Goal: Find contact information: Find contact information

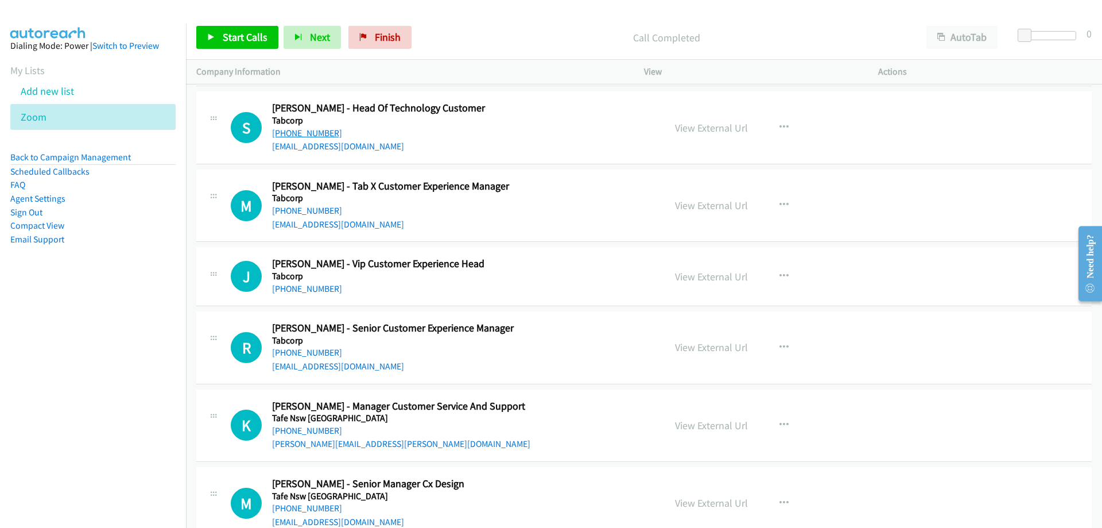
click at [304, 135] on link "[PHONE_NUMBER]" at bounding box center [307, 132] width 70 height 11
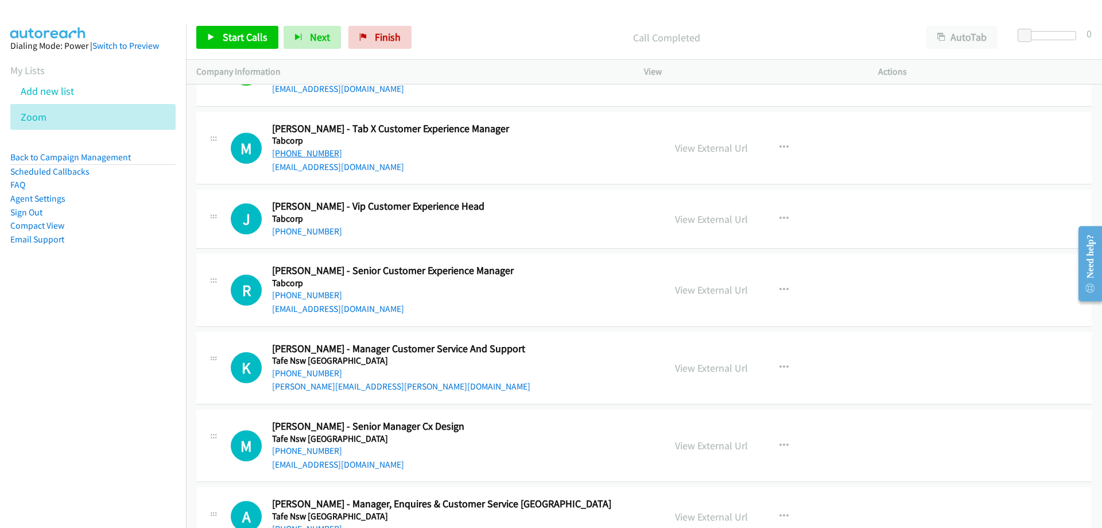
click at [304, 149] on link "[PHONE_NUMBER]" at bounding box center [307, 153] width 70 height 11
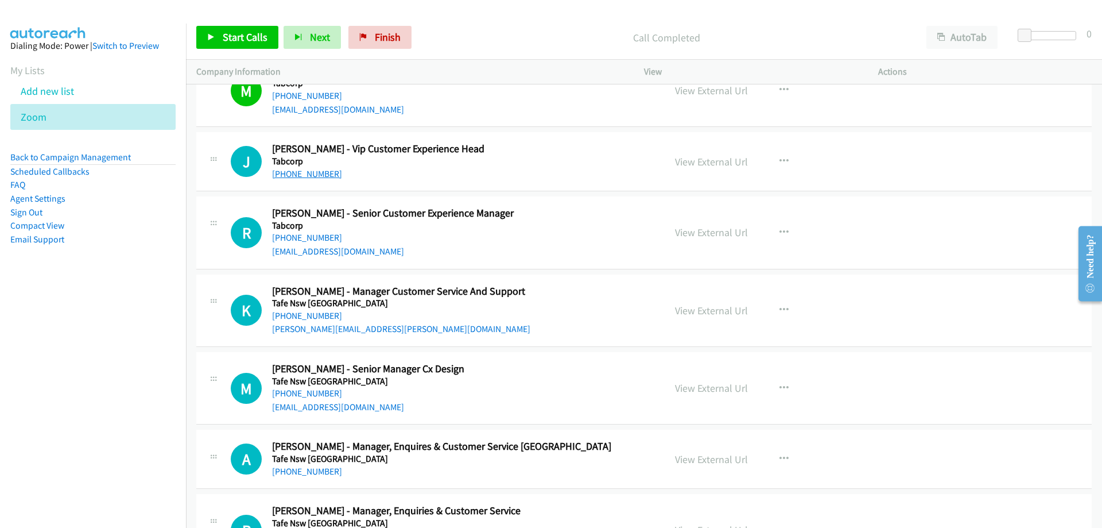
click at [314, 171] on link "[PHONE_NUMBER]" at bounding box center [307, 173] width 70 height 11
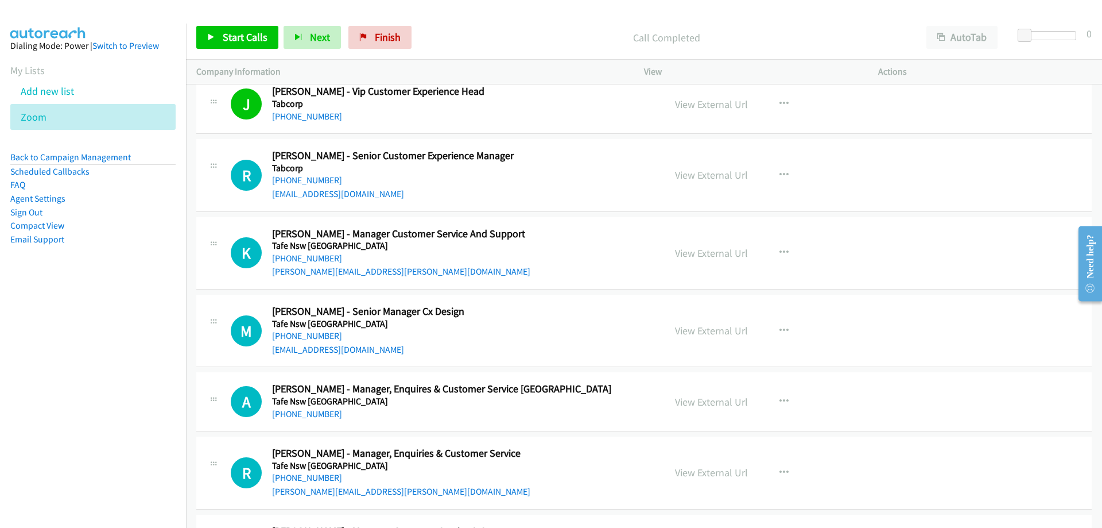
scroll to position [10568, 0]
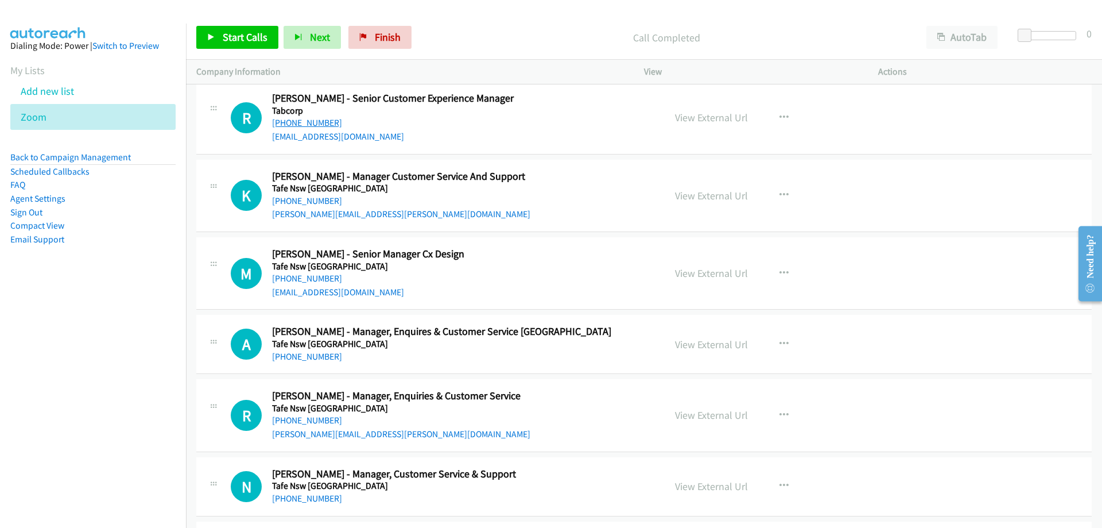
click at [323, 127] on link "[PHONE_NUMBER]" at bounding box center [307, 122] width 70 height 11
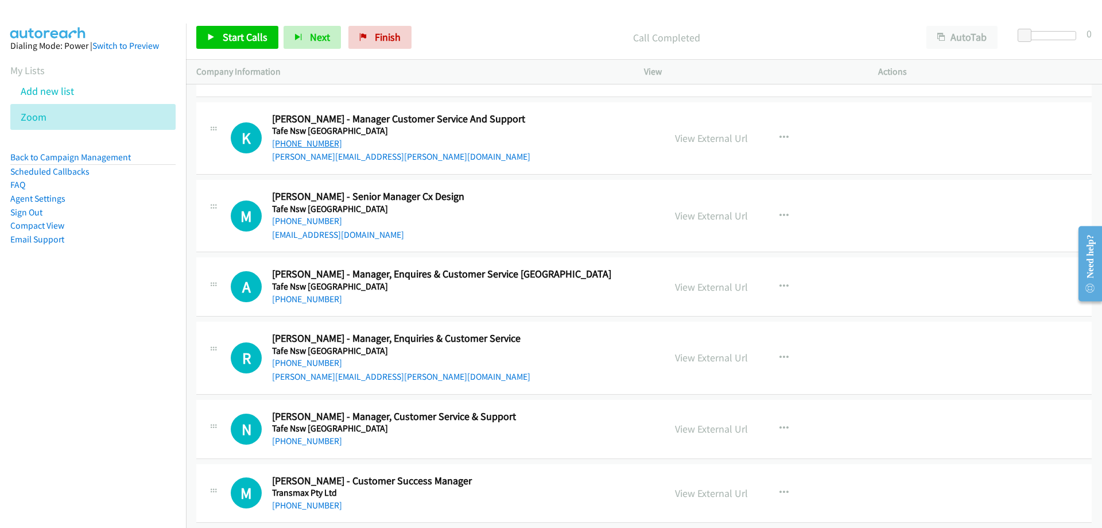
click at [316, 139] on link "[PHONE_NUMBER]" at bounding box center [307, 143] width 70 height 11
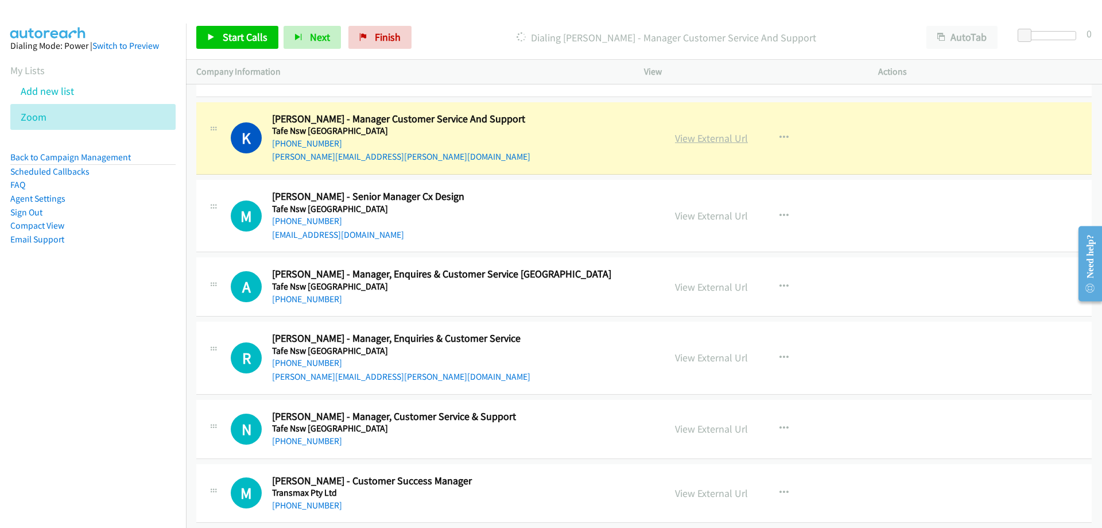
click at [686, 134] on link "View External Url" at bounding box center [711, 137] width 73 height 13
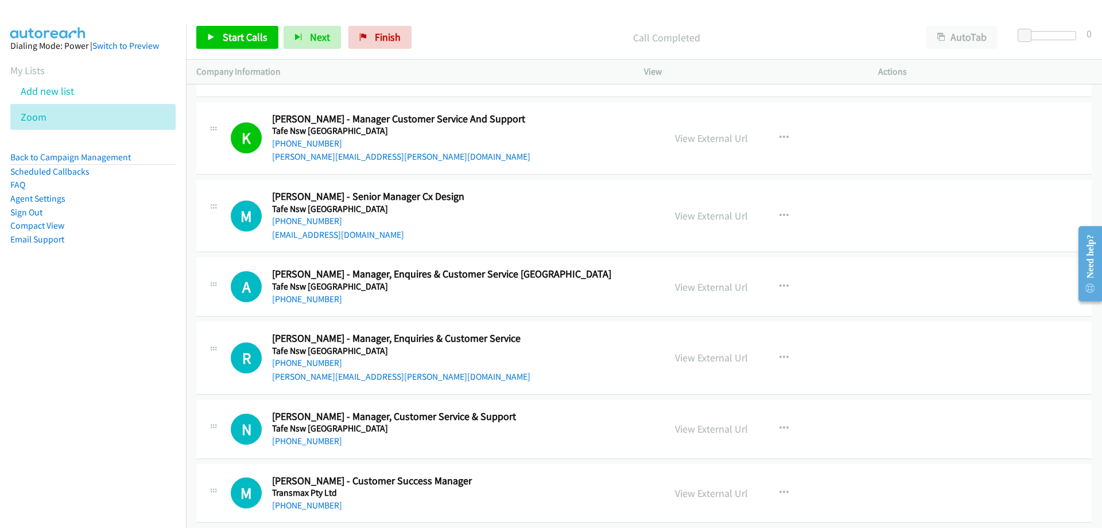
scroll to position [10683, 0]
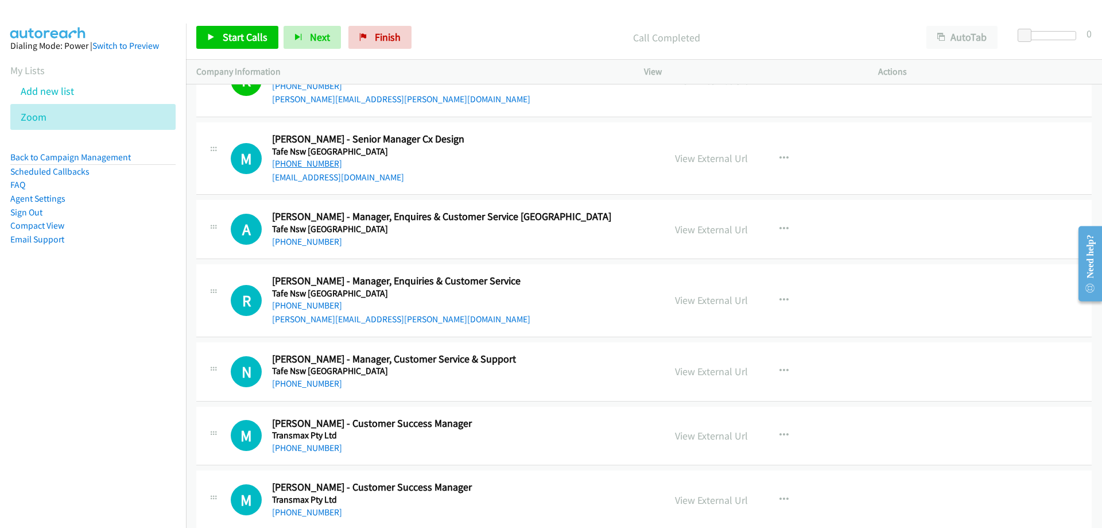
click at [314, 162] on link "[PHONE_NUMBER]" at bounding box center [307, 163] width 70 height 11
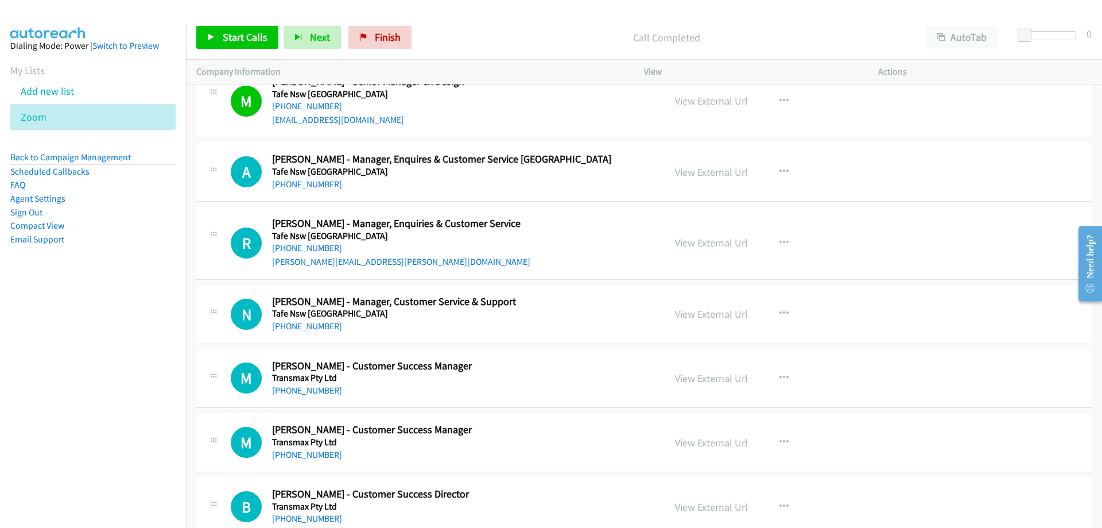
scroll to position [10798, 0]
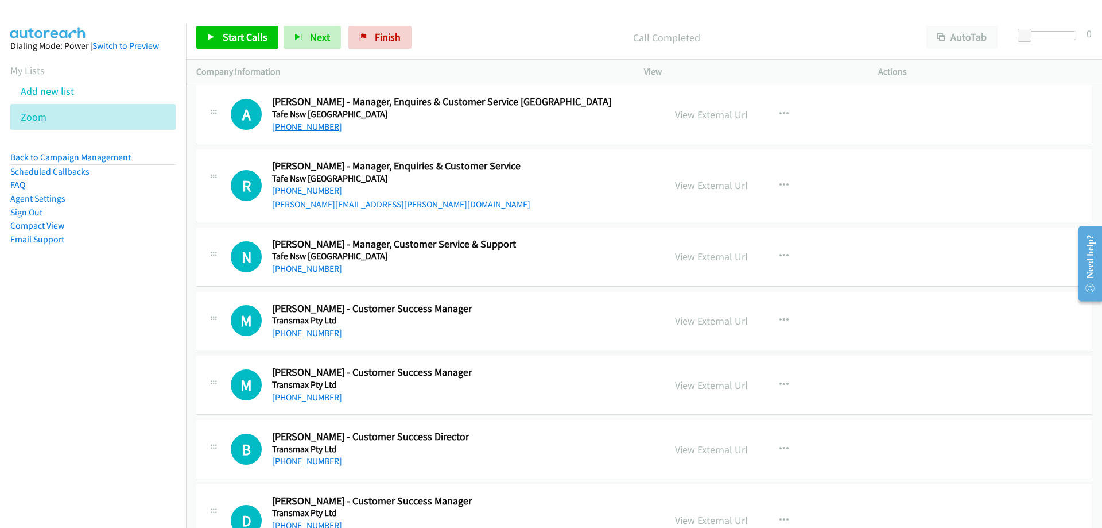
click at [281, 122] on link "[PHONE_NUMBER]" at bounding box center [307, 126] width 70 height 11
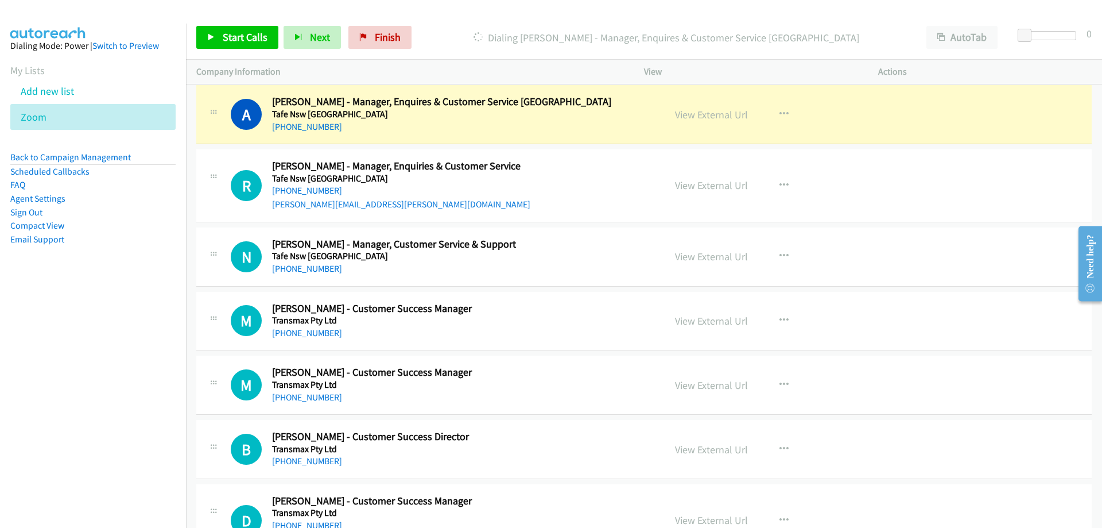
scroll to position [10855, 0]
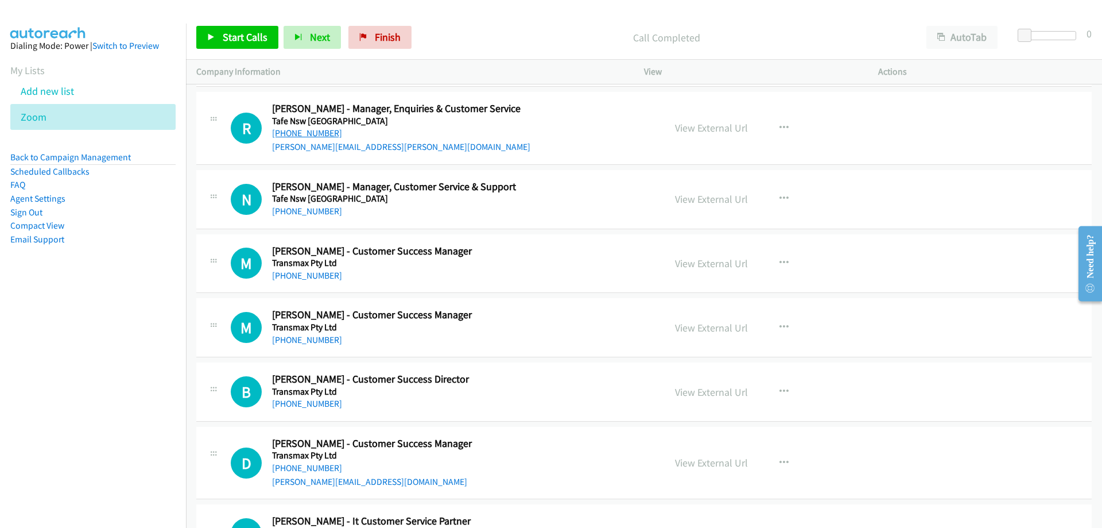
click at [301, 132] on link "[PHONE_NUMBER]" at bounding box center [307, 132] width 70 height 11
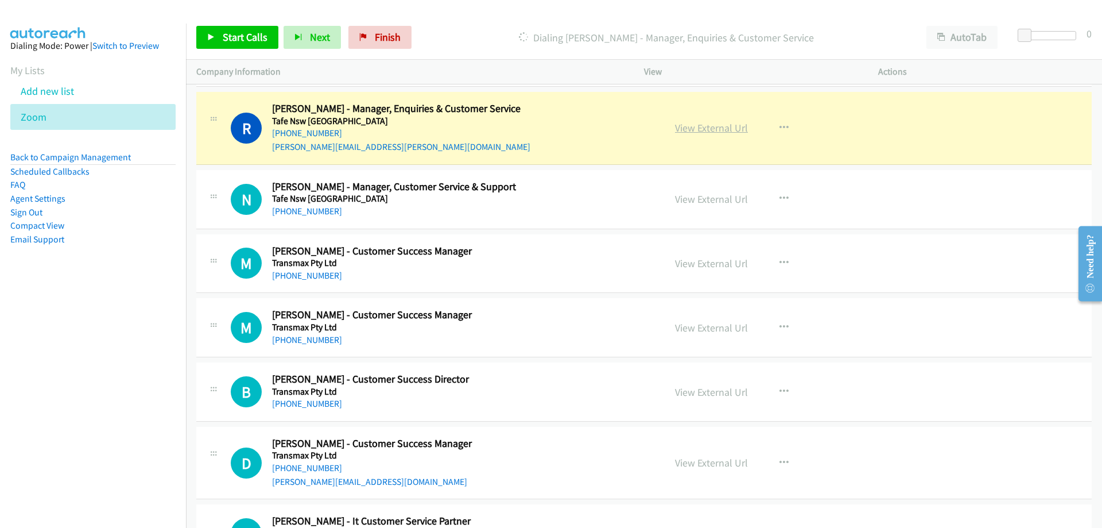
click at [695, 127] on link "View External Url" at bounding box center [711, 127] width 73 height 13
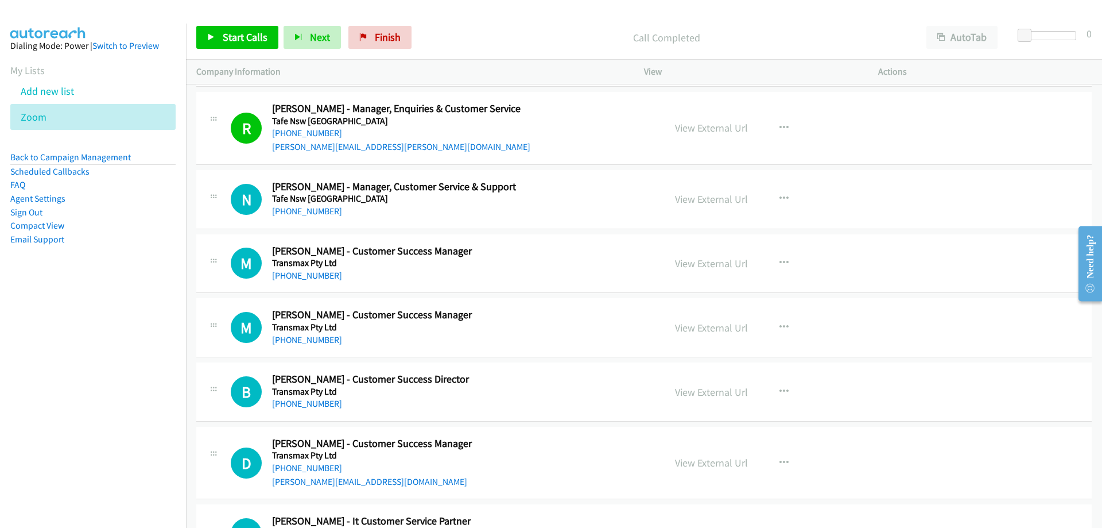
scroll to position [10913, 0]
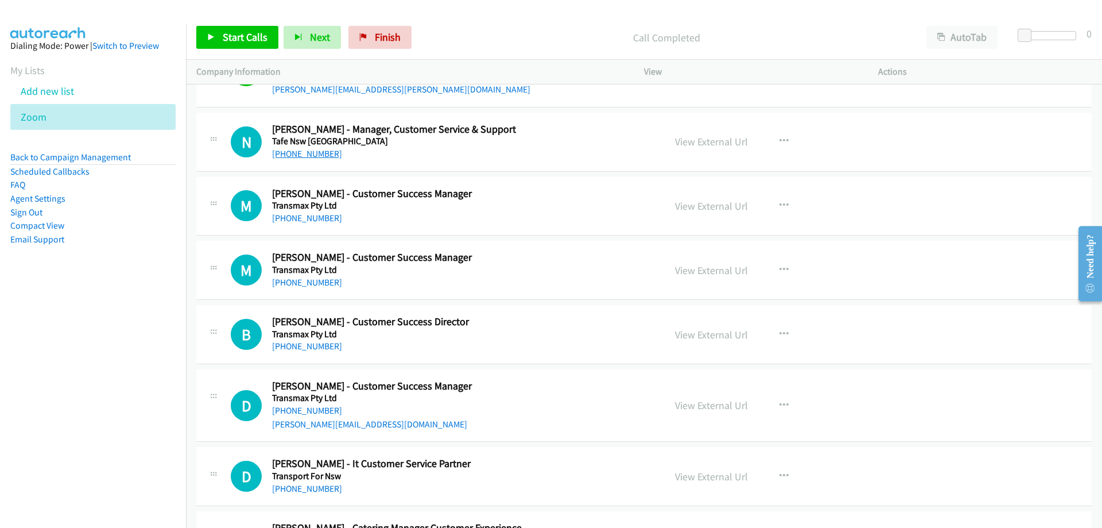
click at [323, 157] on link "[PHONE_NUMBER]" at bounding box center [307, 153] width 70 height 11
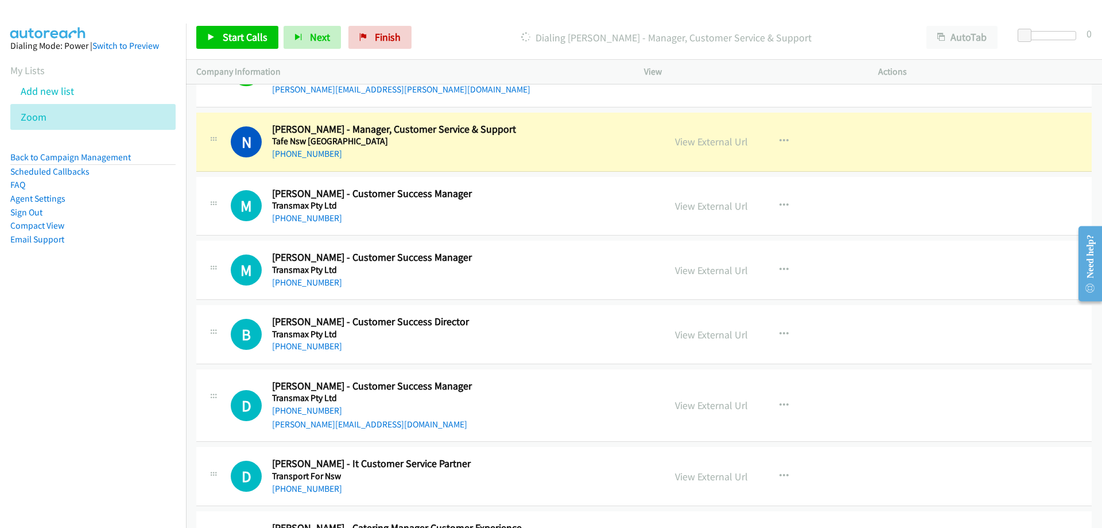
scroll to position [10970, 0]
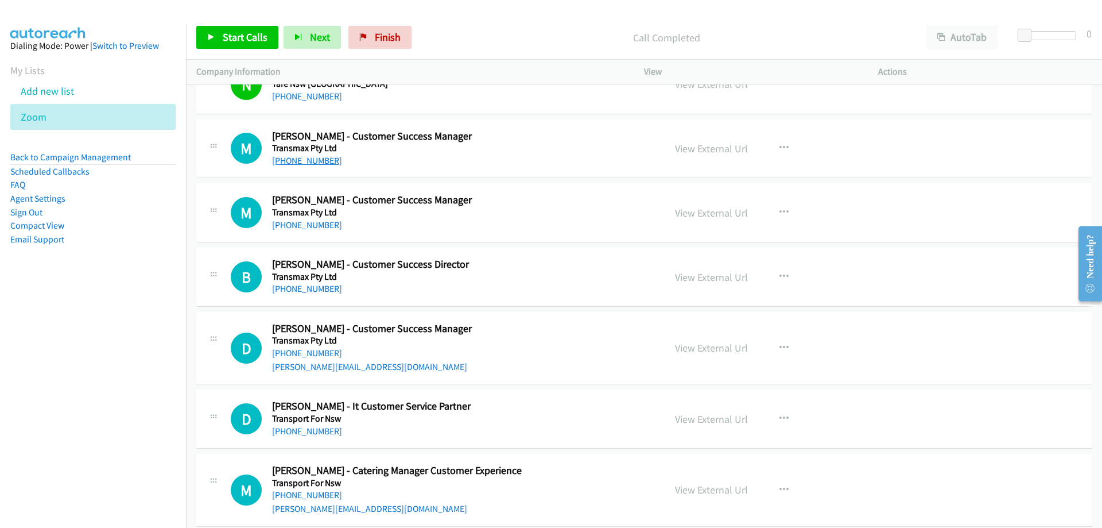
click at [284, 162] on link "[PHONE_NUMBER]" at bounding box center [307, 160] width 70 height 11
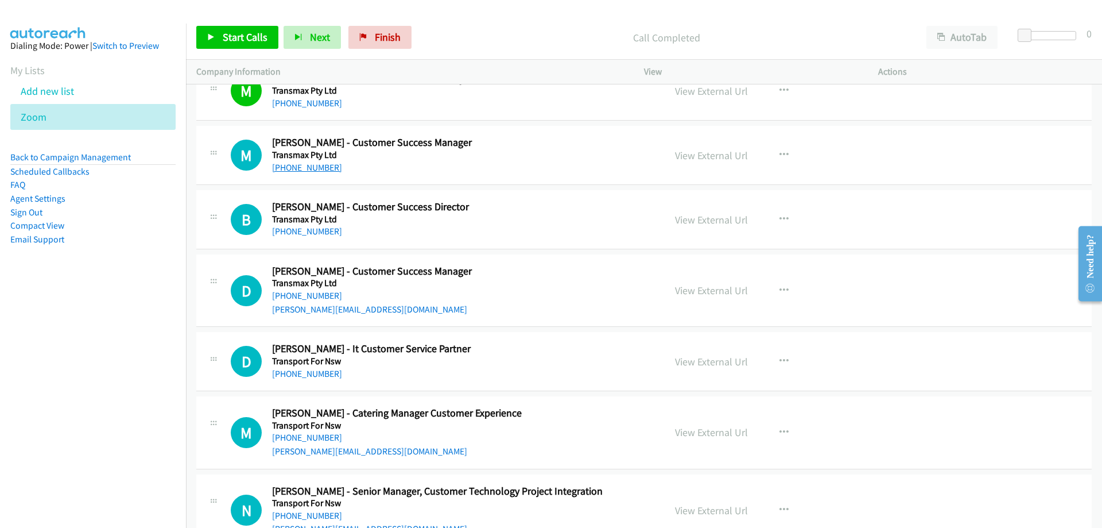
click at [286, 165] on link "[PHONE_NUMBER]" at bounding box center [307, 167] width 70 height 11
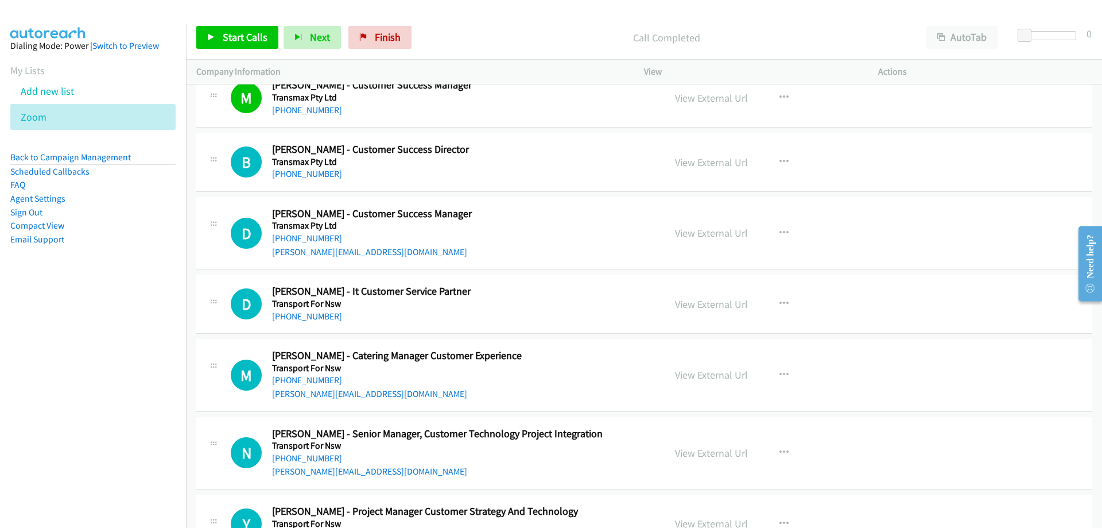
scroll to position [11143, 0]
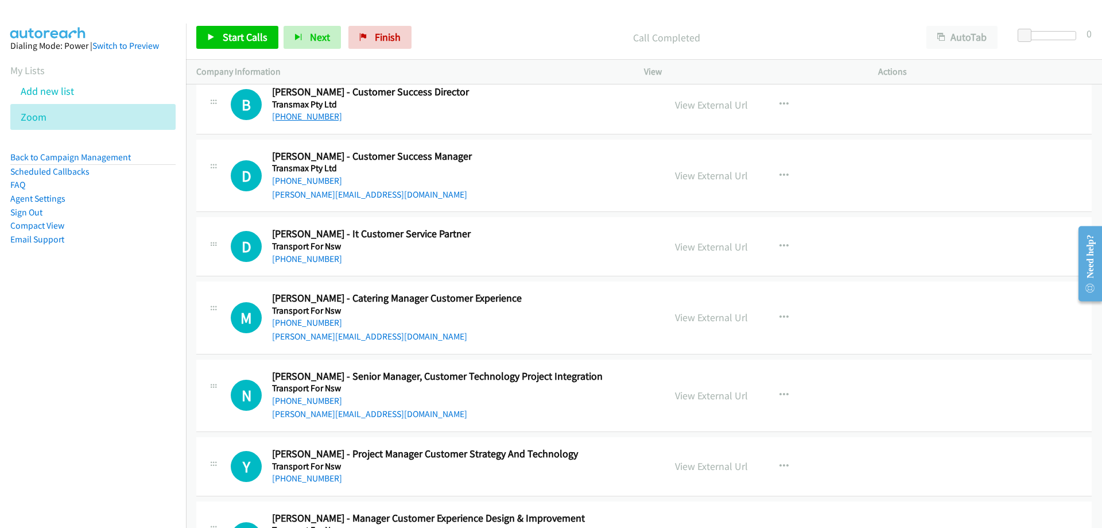
click at [313, 119] on link "[PHONE_NUMBER]" at bounding box center [307, 116] width 70 height 11
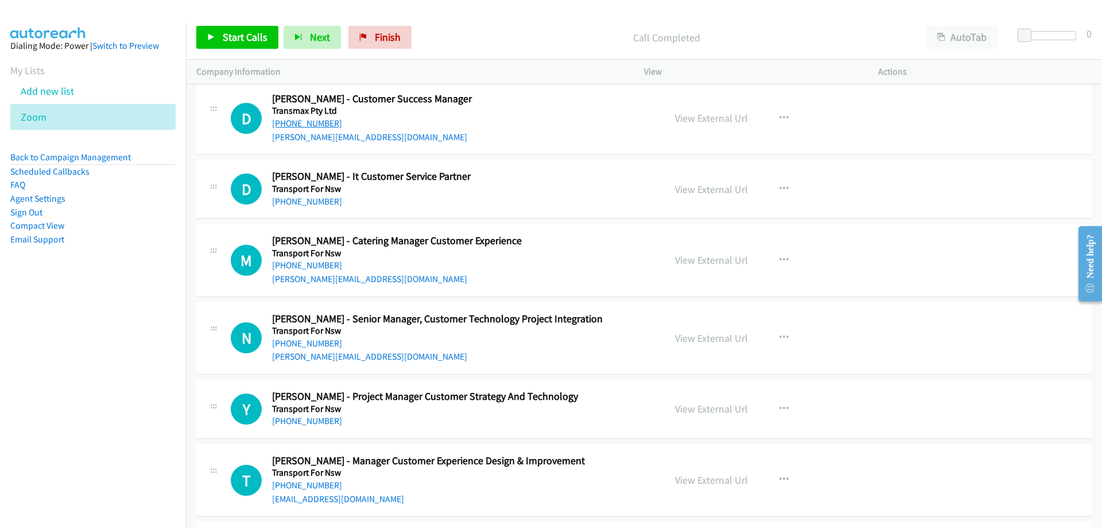
click at [324, 125] on link "[PHONE_NUMBER]" at bounding box center [307, 123] width 70 height 11
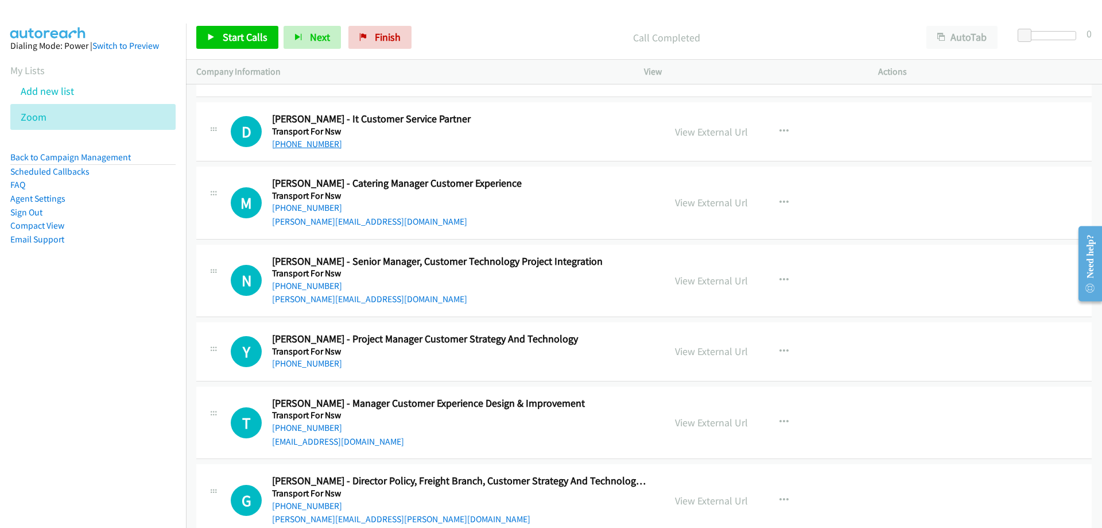
click at [293, 145] on link "[PHONE_NUMBER]" at bounding box center [307, 143] width 70 height 11
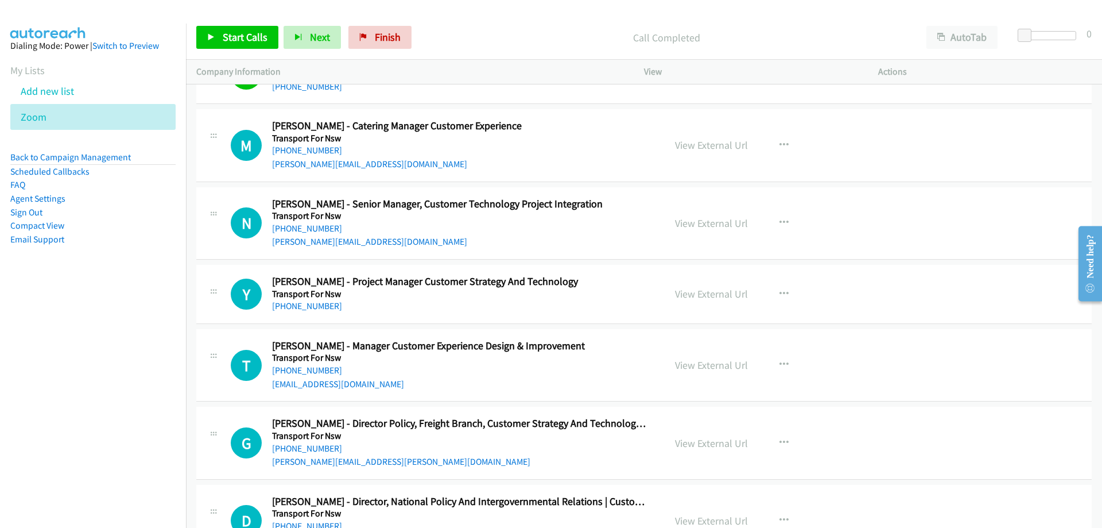
scroll to position [11372, 0]
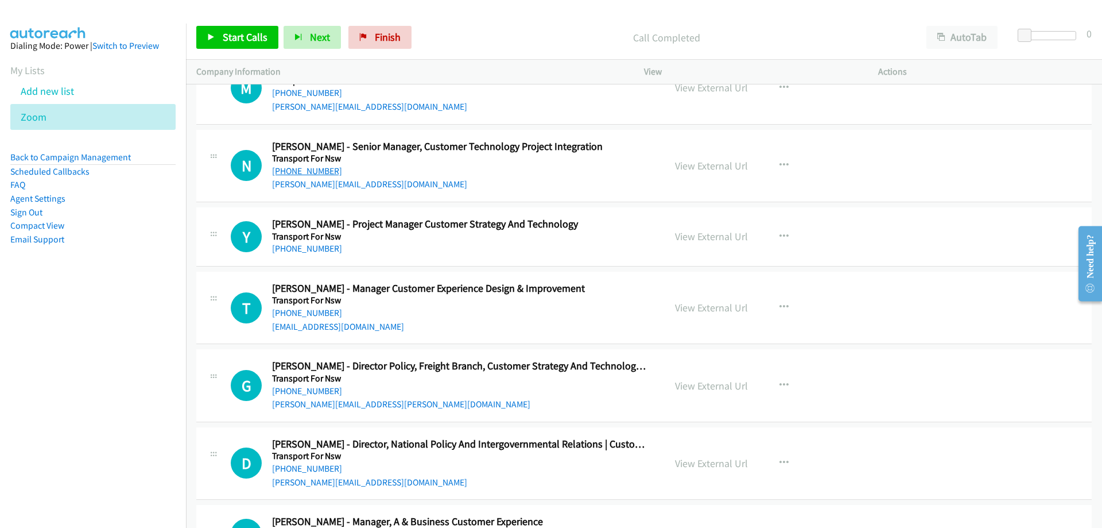
click at [306, 174] on link "[PHONE_NUMBER]" at bounding box center [307, 170] width 70 height 11
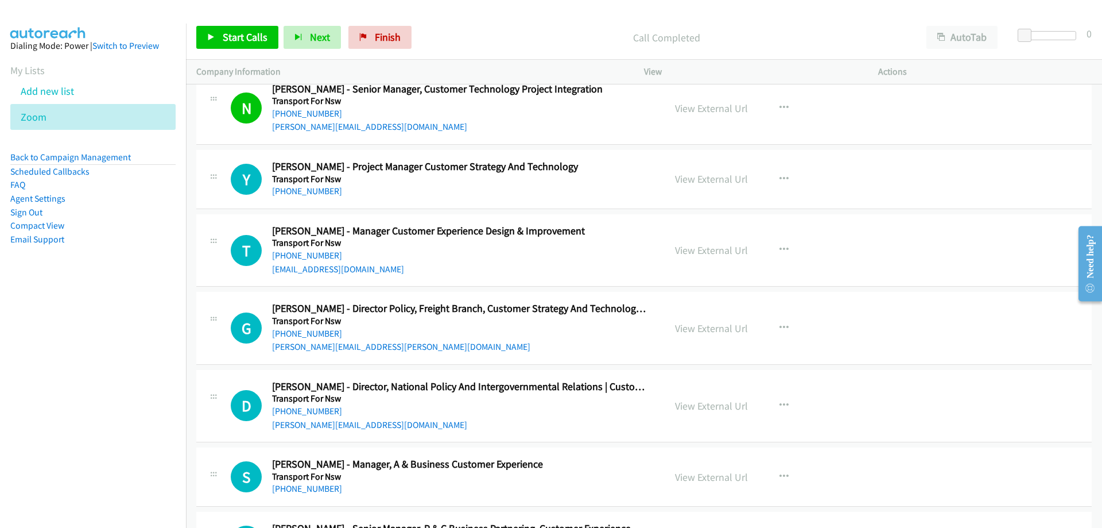
scroll to position [11487, 0]
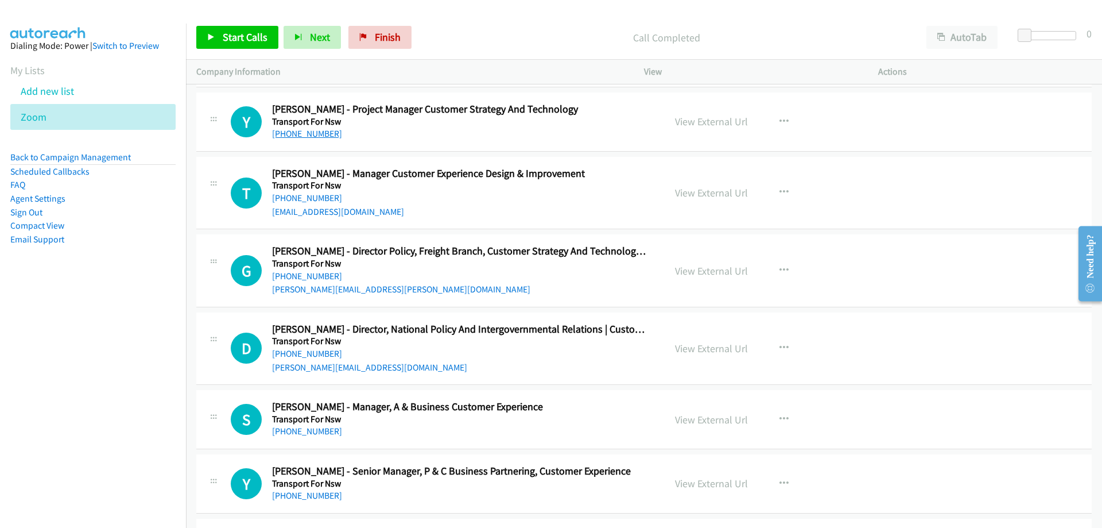
click at [319, 133] on link "[PHONE_NUMBER]" at bounding box center [307, 133] width 70 height 11
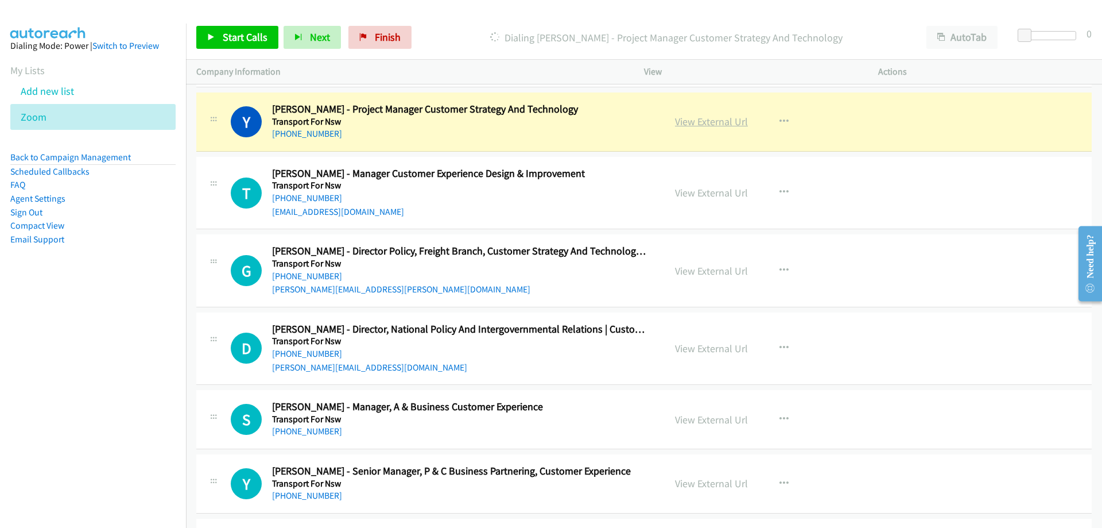
click at [686, 125] on link "View External Url" at bounding box center [711, 121] width 73 height 13
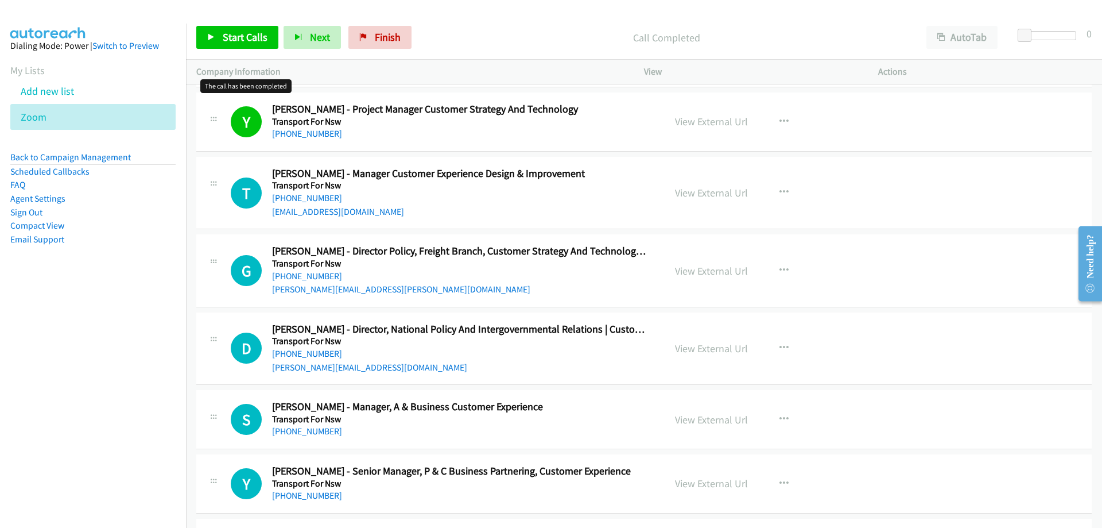
scroll to position [11544, 0]
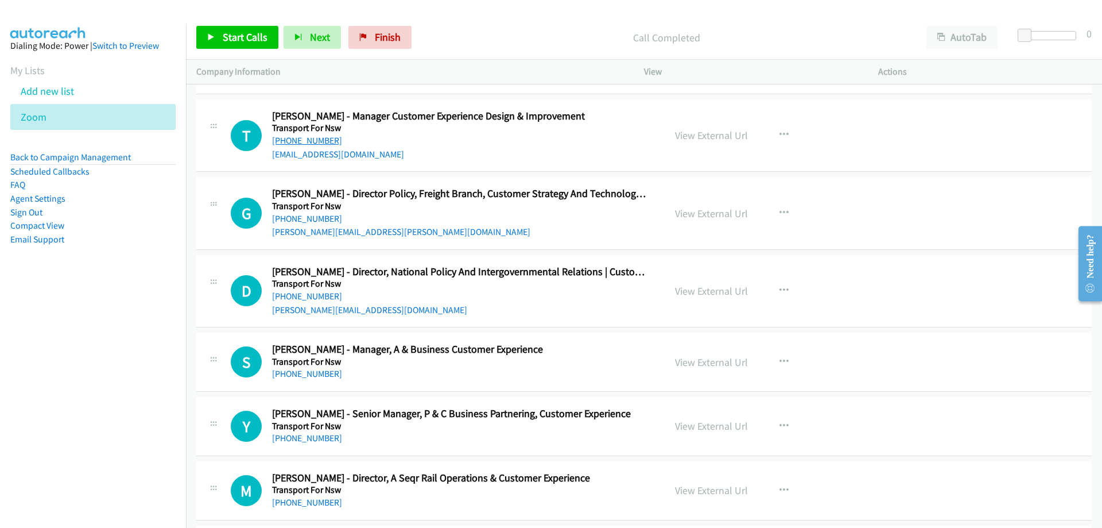
click at [324, 141] on link "[PHONE_NUMBER]" at bounding box center [307, 140] width 70 height 11
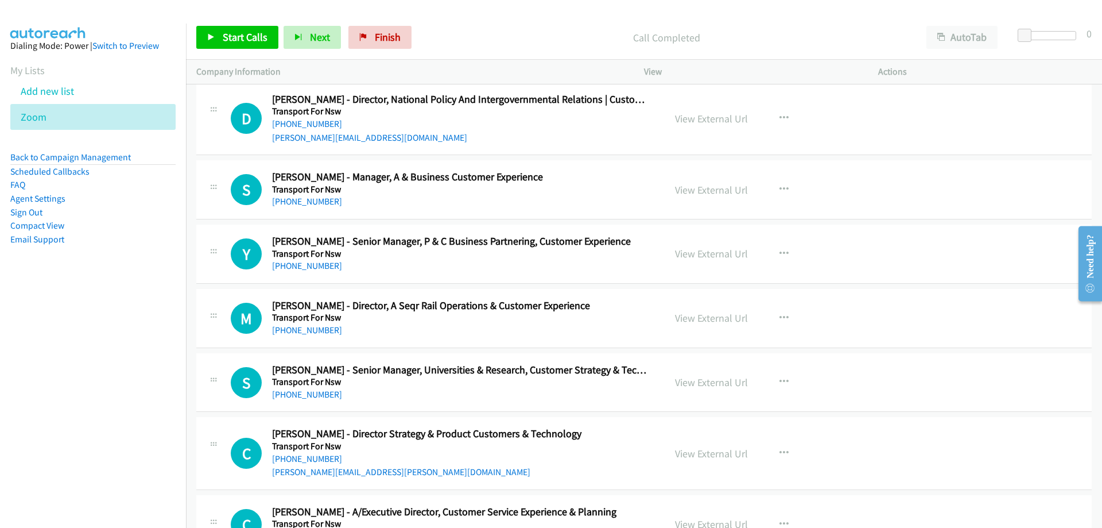
scroll to position [11774, 0]
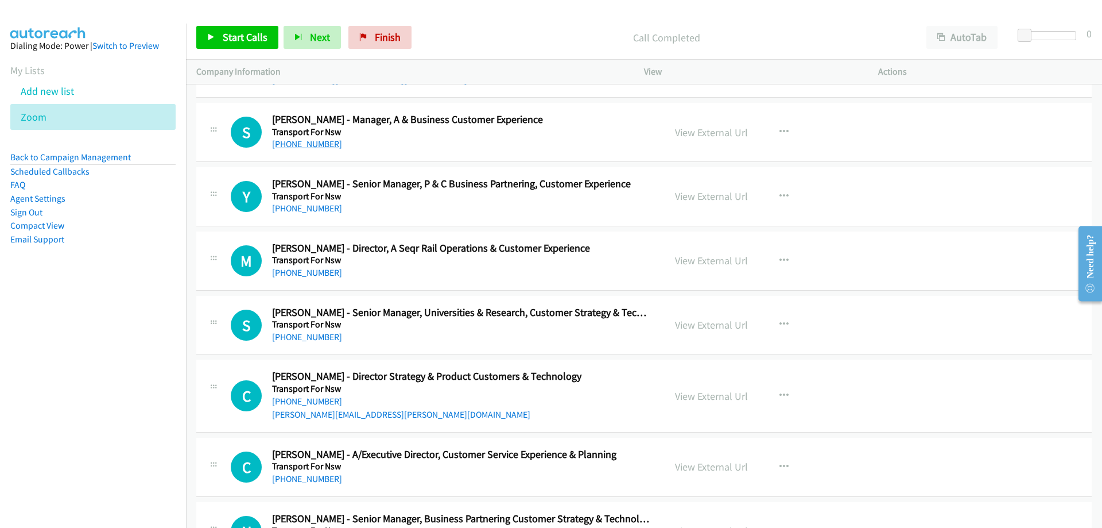
click at [315, 142] on link "[PHONE_NUMBER]" at bounding box center [307, 143] width 70 height 11
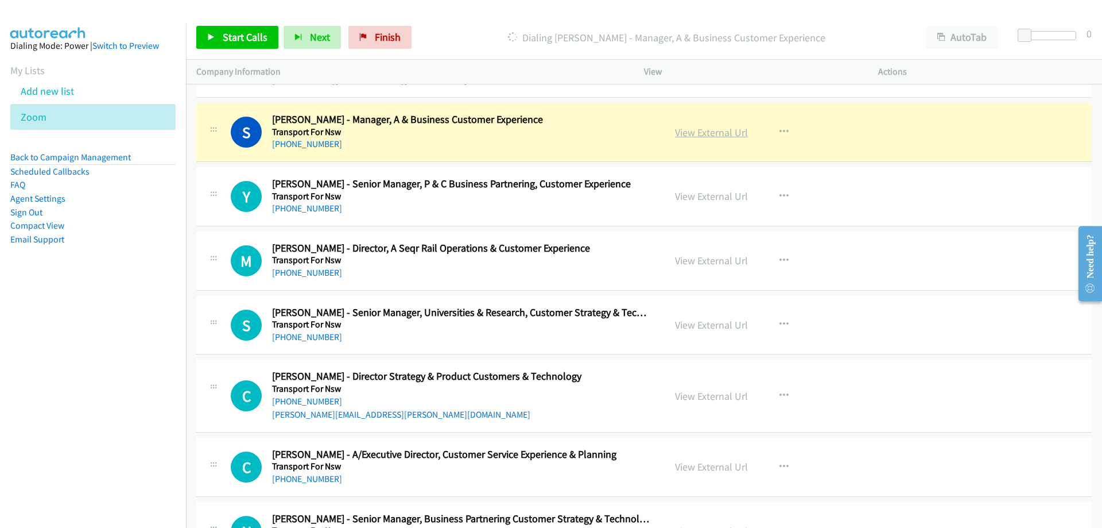
click at [692, 131] on link "View External Url" at bounding box center [711, 132] width 73 height 13
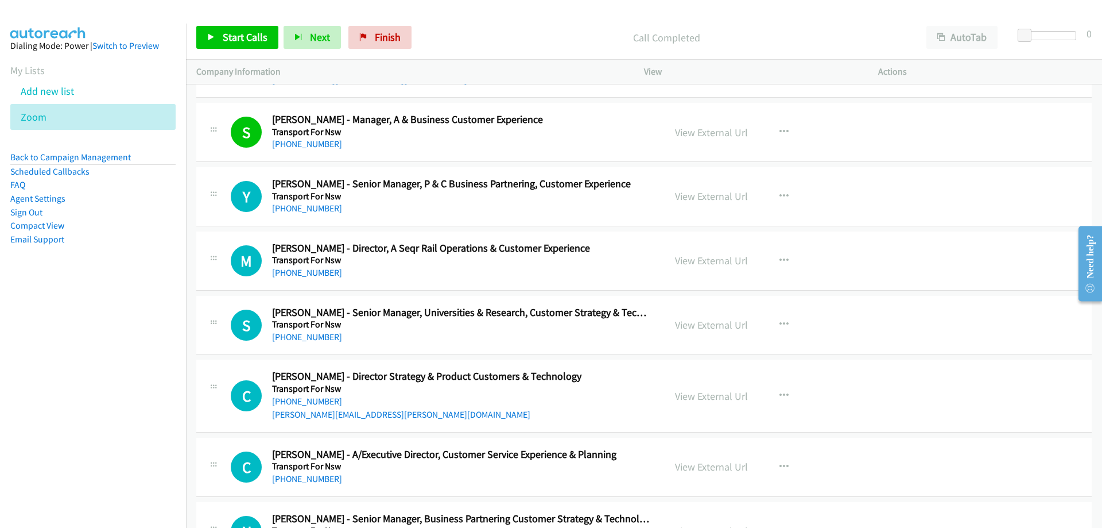
scroll to position [11832, 0]
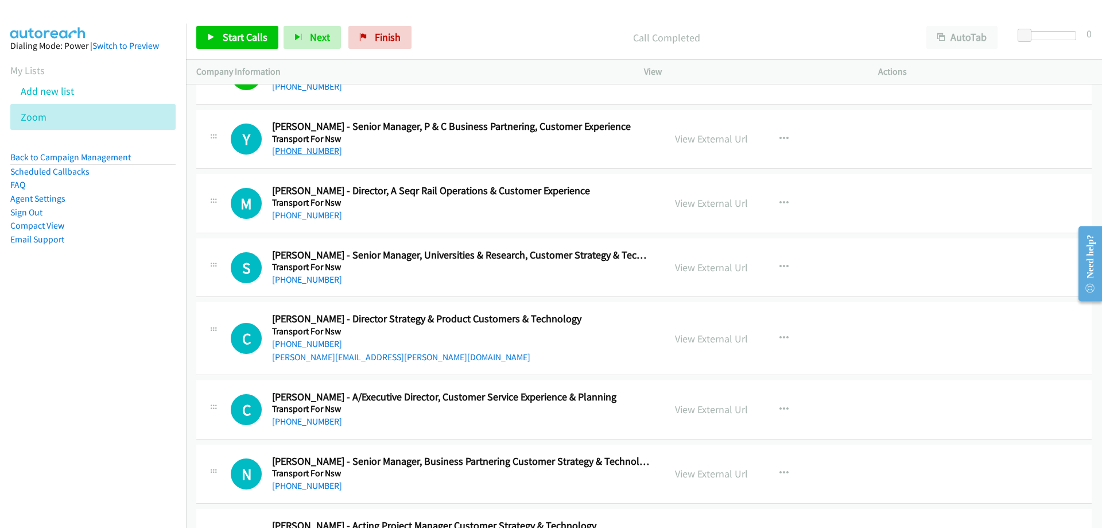
click at [326, 148] on link "[PHONE_NUMBER]" at bounding box center [307, 150] width 70 height 11
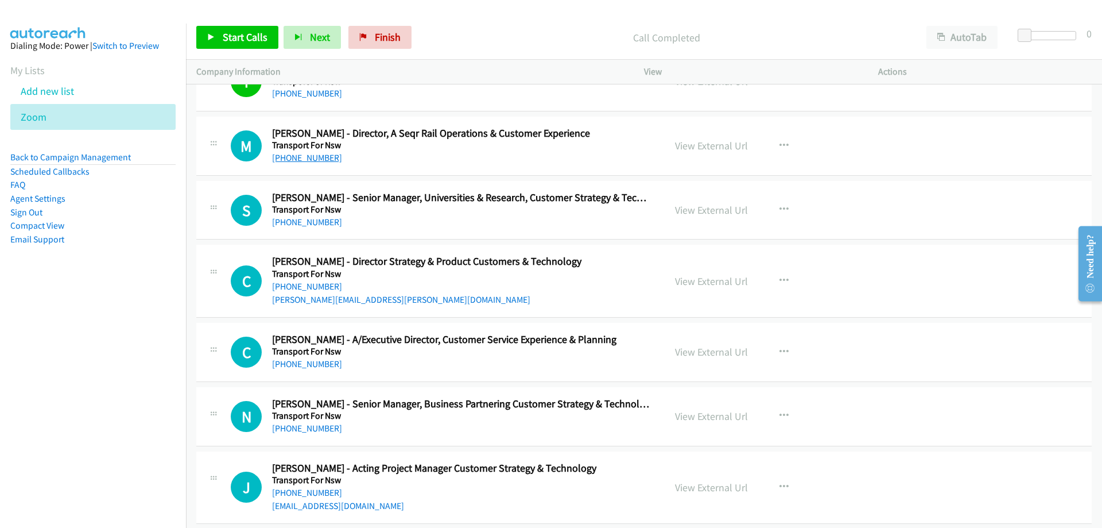
click at [319, 160] on link "[PHONE_NUMBER]" at bounding box center [307, 157] width 70 height 11
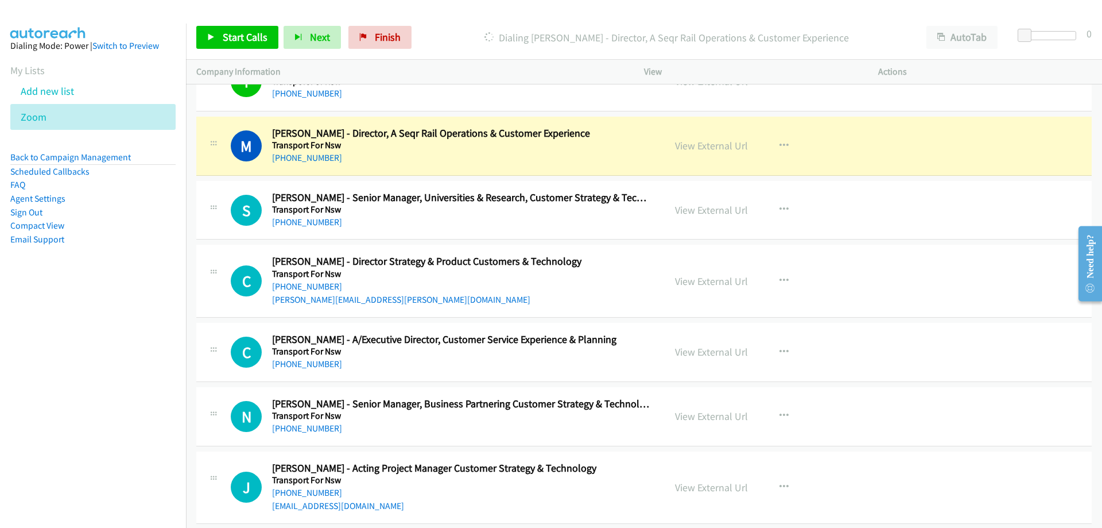
scroll to position [11946, 0]
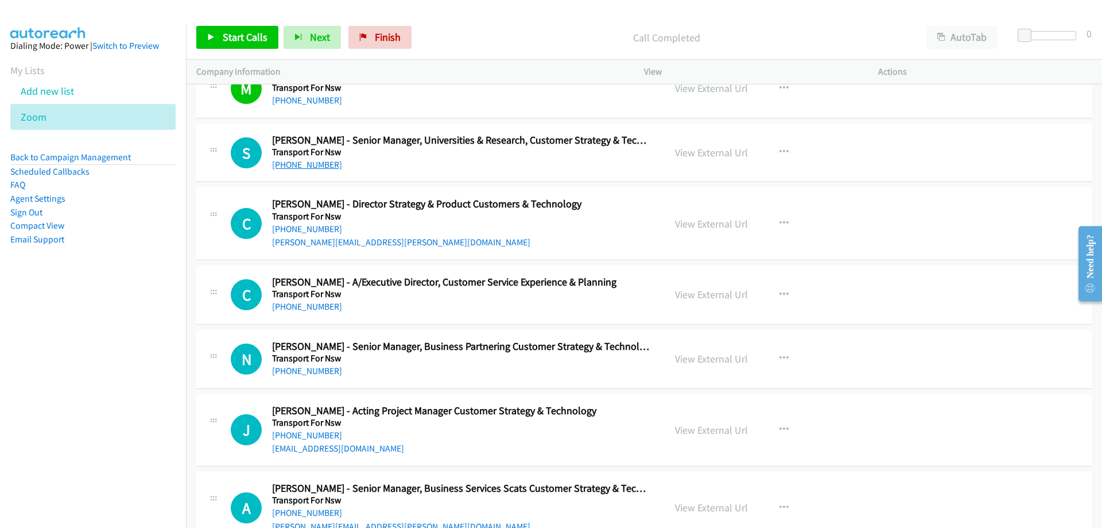
click at [296, 168] on link "[PHONE_NUMBER]" at bounding box center [307, 164] width 70 height 11
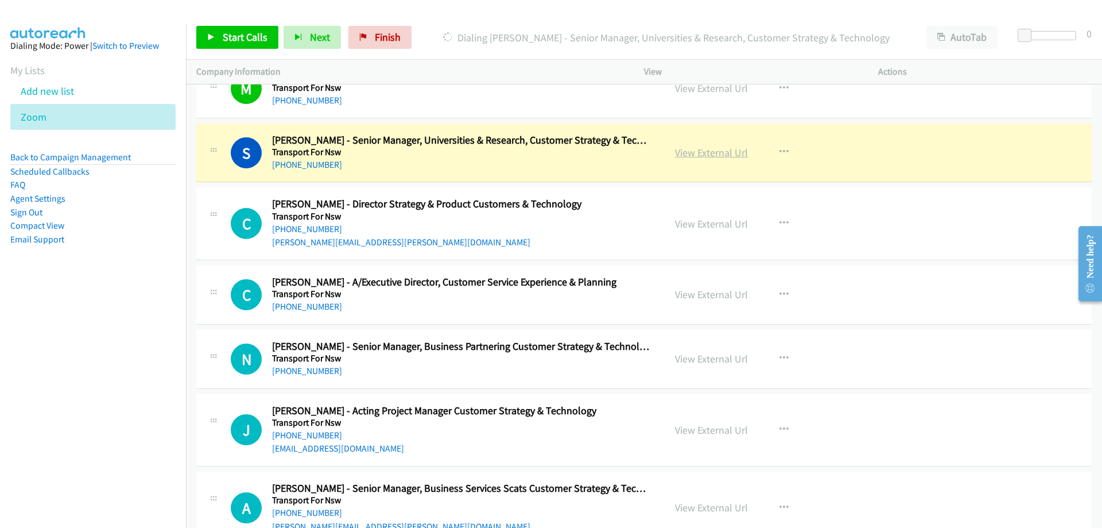
click at [684, 152] on link "View External Url" at bounding box center [711, 152] width 73 height 13
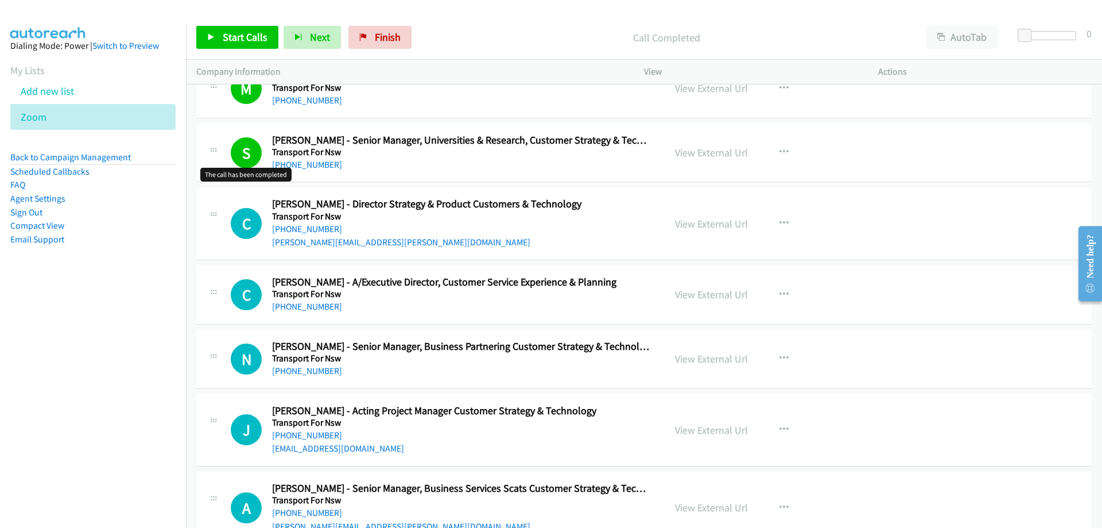
scroll to position [12004, 0]
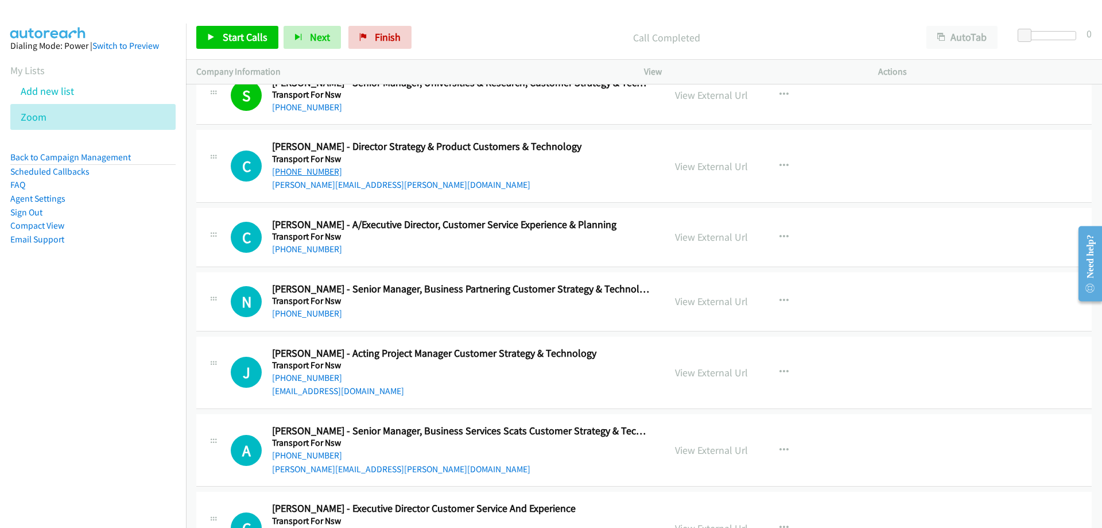
click at [299, 168] on link "[PHONE_NUMBER]" at bounding box center [307, 171] width 70 height 11
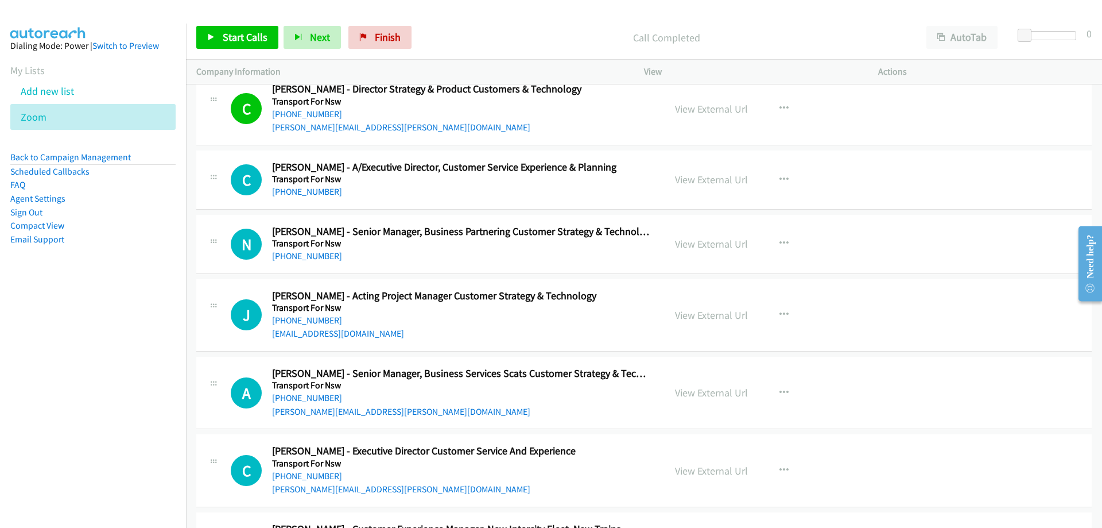
scroll to position [12119, 0]
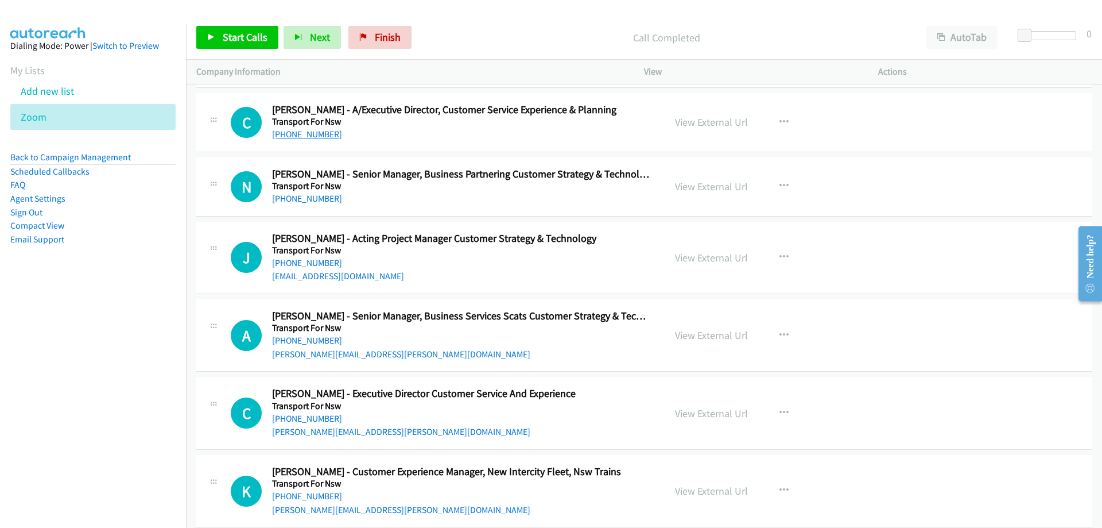
click at [288, 131] on link "[PHONE_NUMBER]" at bounding box center [307, 134] width 70 height 11
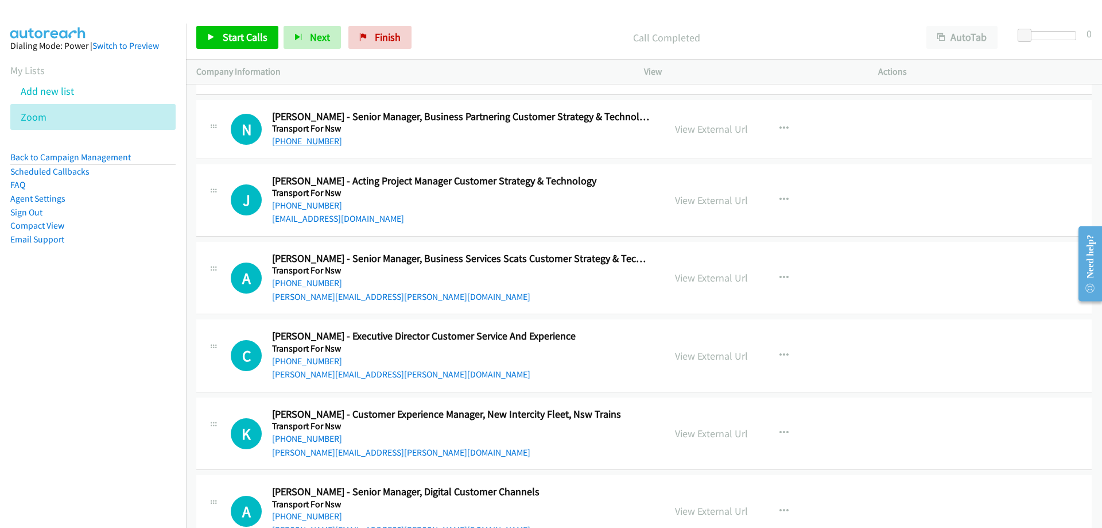
click at [314, 144] on link "[PHONE_NUMBER]" at bounding box center [307, 141] width 70 height 11
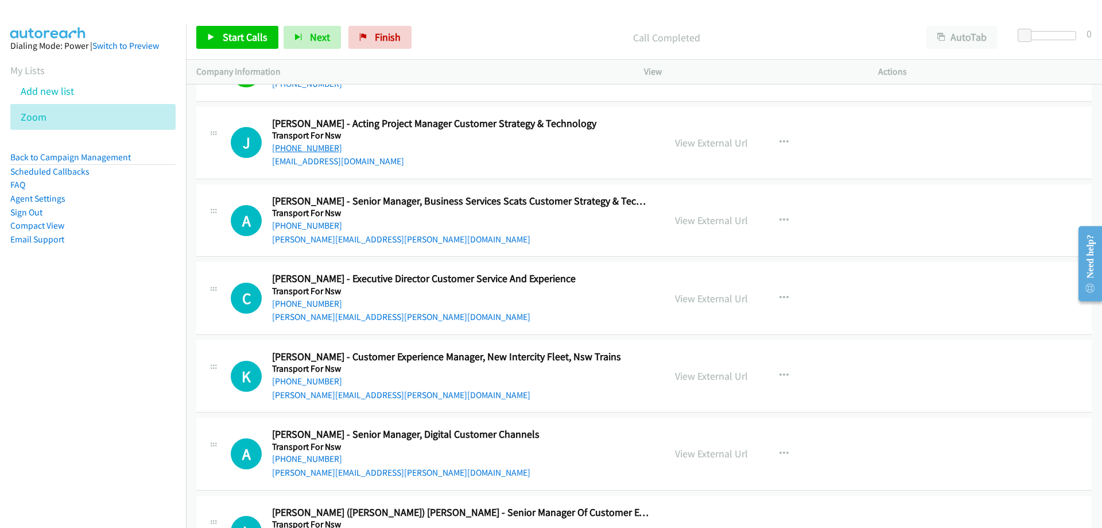
click at [320, 151] on link "[PHONE_NUMBER]" at bounding box center [307, 147] width 70 height 11
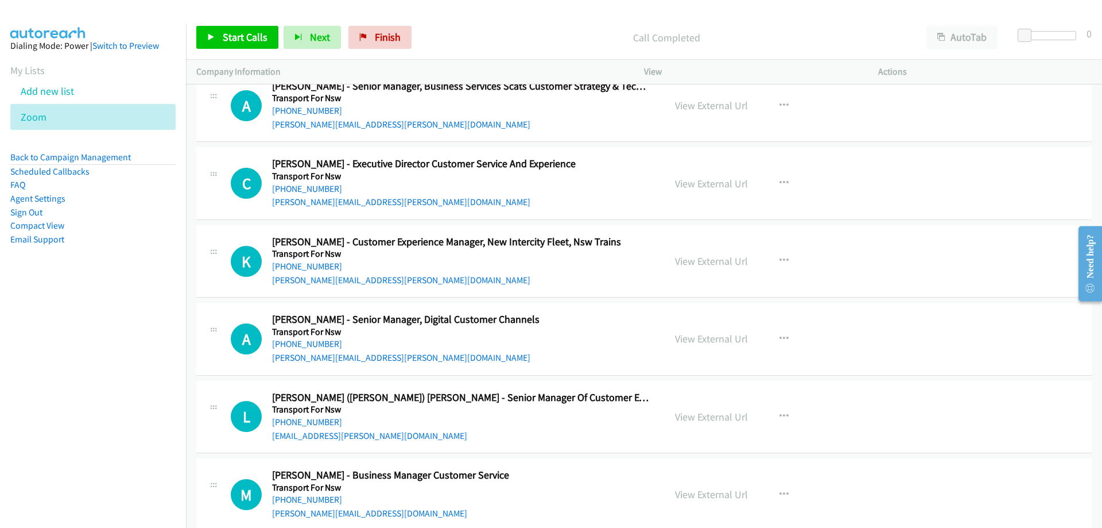
scroll to position [12406, 0]
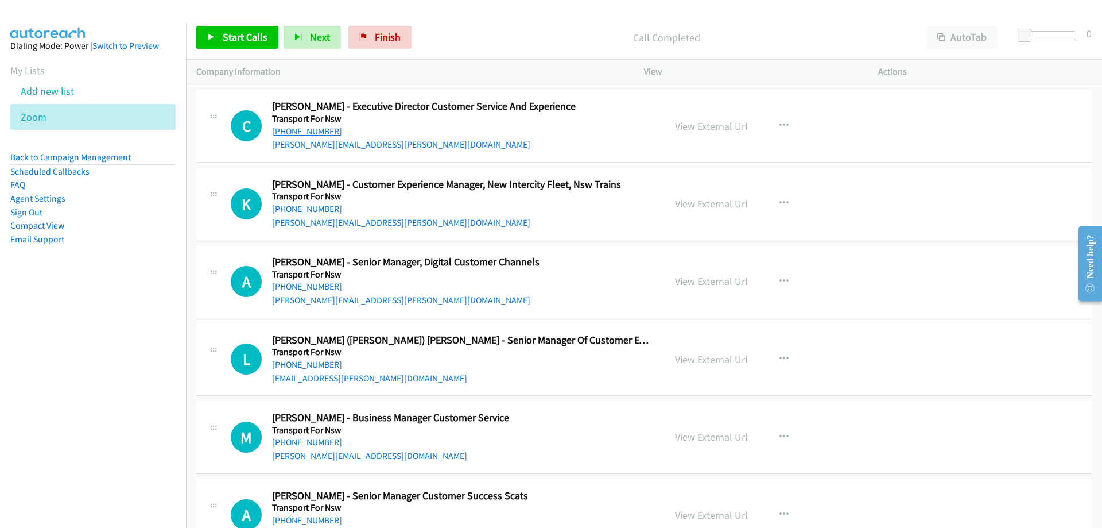
click at [318, 129] on link "[PHONE_NUMBER]" at bounding box center [307, 131] width 70 height 11
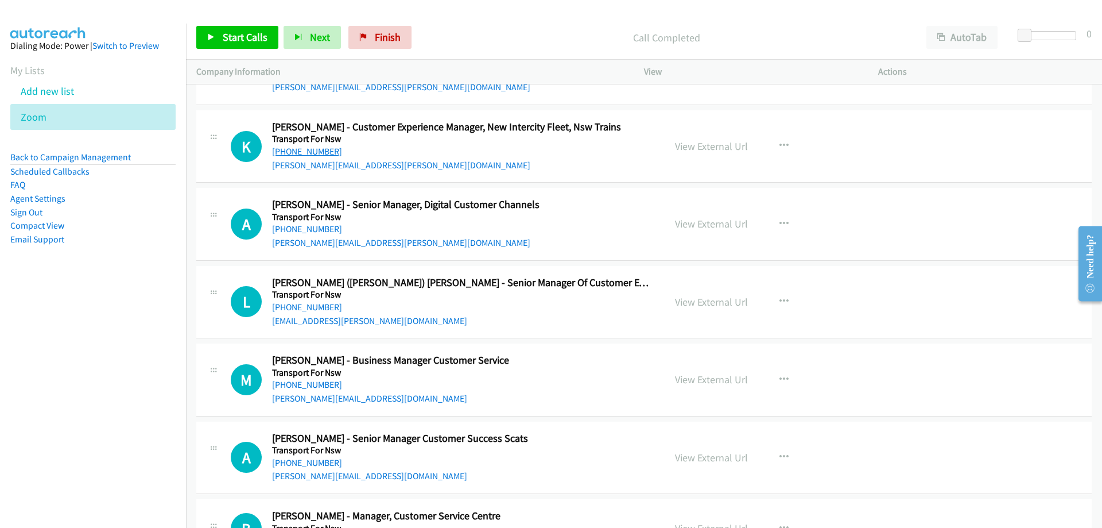
click at [296, 153] on link "[PHONE_NUMBER]" at bounding box center [307, 151] width 70 height 11
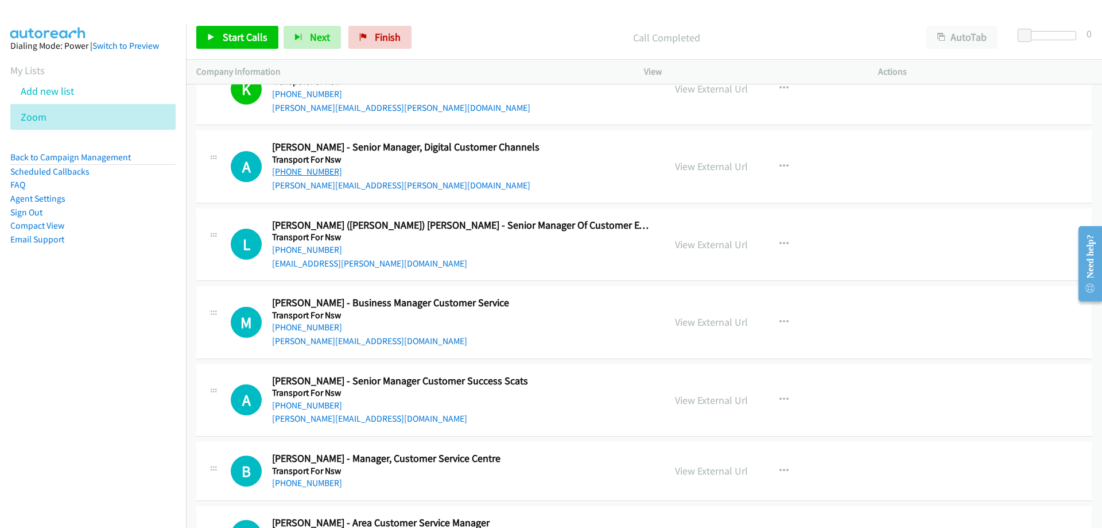
click at [315, 171] on link "[PHONE_NUMBER]" at bounding box center [307, 171] width 70 height 11
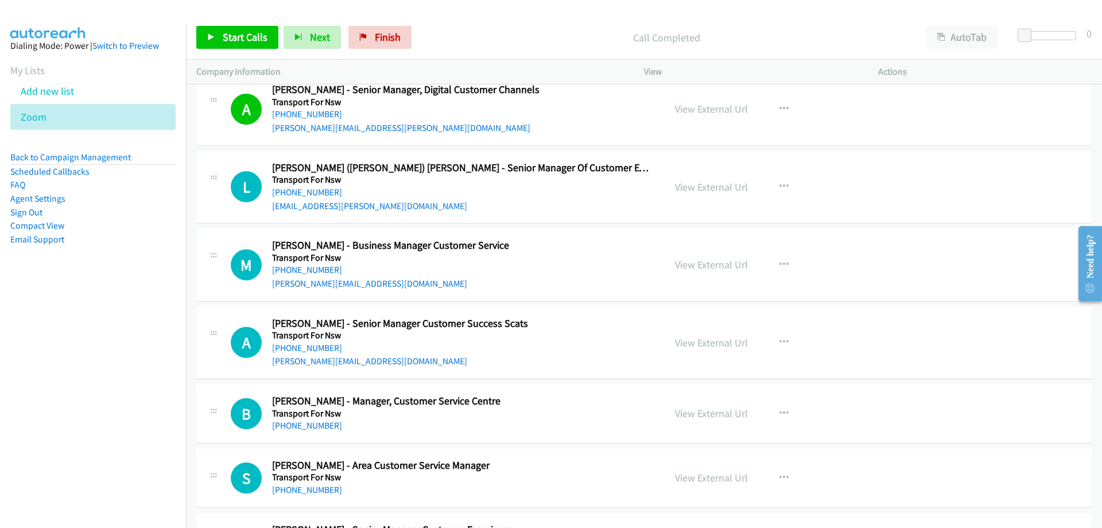
scroll to position [12635, 0]
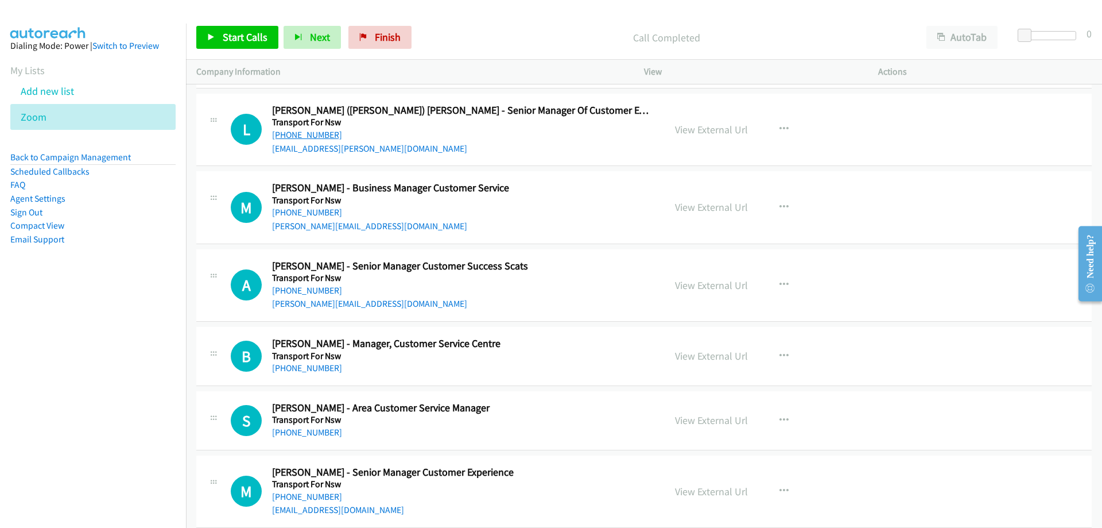
click at [293, 137] on link "[PHONE_NUMBER]" at bounding box center [307, 134] width 70 height 11
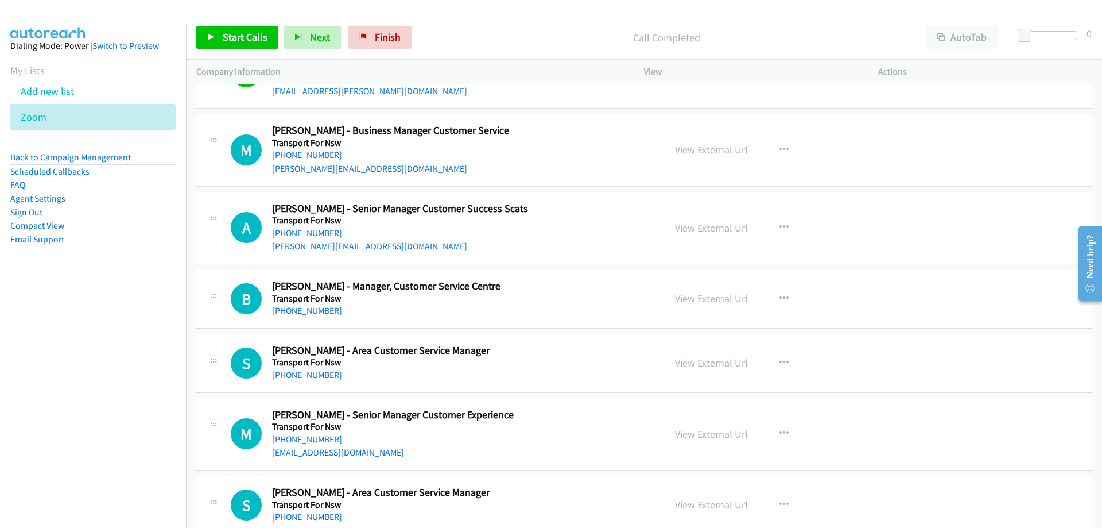
click at [316, 152] on link "[PHONE_NUMBER]" at bounding box center [307, 154] width 70 height 11
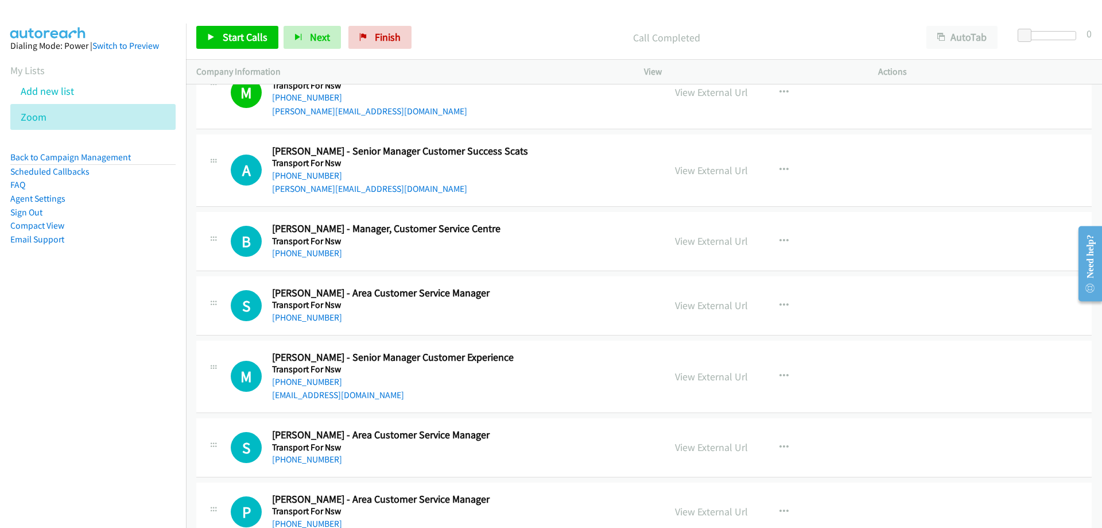
scroll to position [12808, 0]
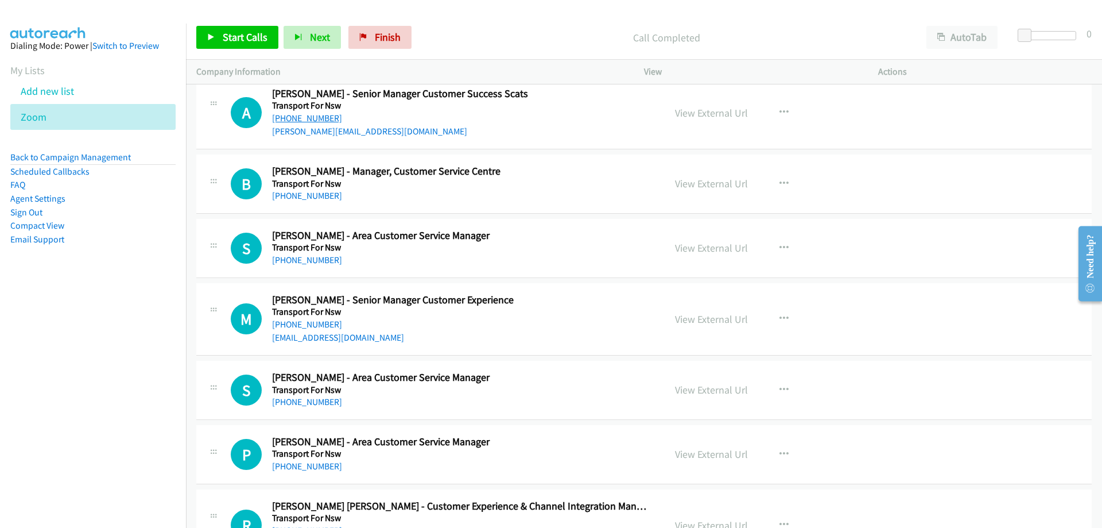
click at [294, 121] on link "[PHONE_NUMBER]" at bounding box center [307, 118] width 70 height 11
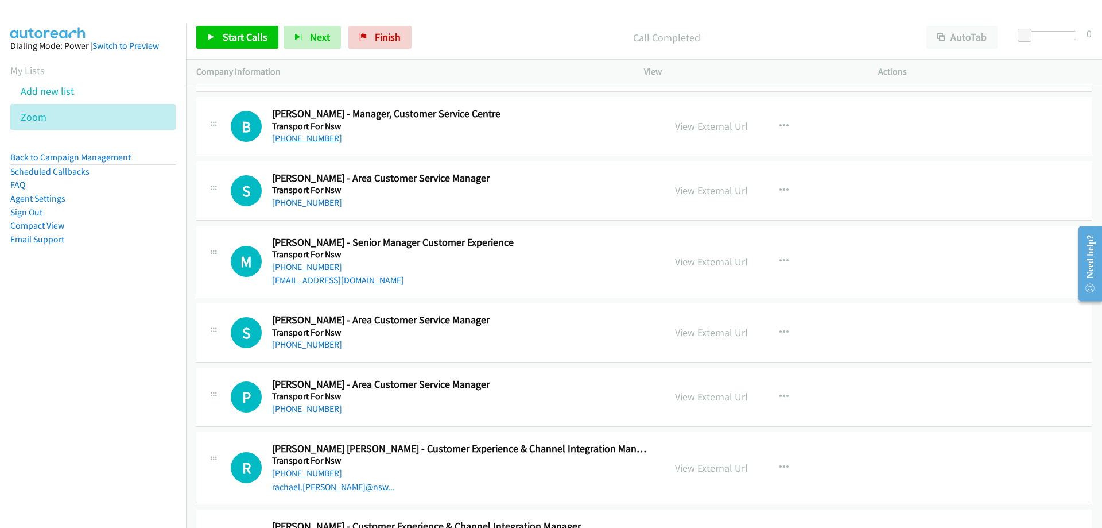
click at [297, 140] on link "[PHONE_NUMBER]" at bounding box center [307, 138] width 70 height 11
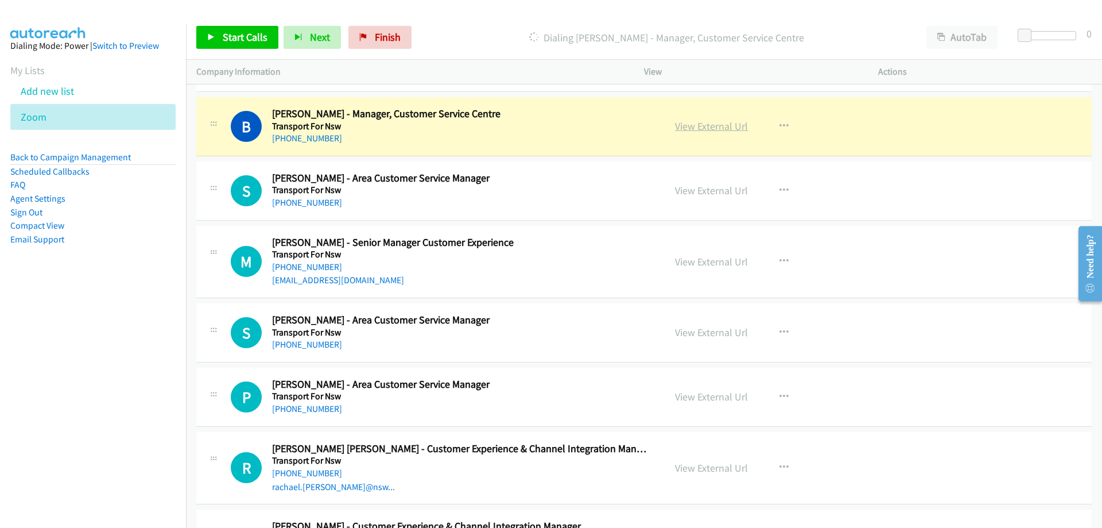
click at [709, 127] on link "View External Url" at bounding box center [711, 125] width 73 height 13
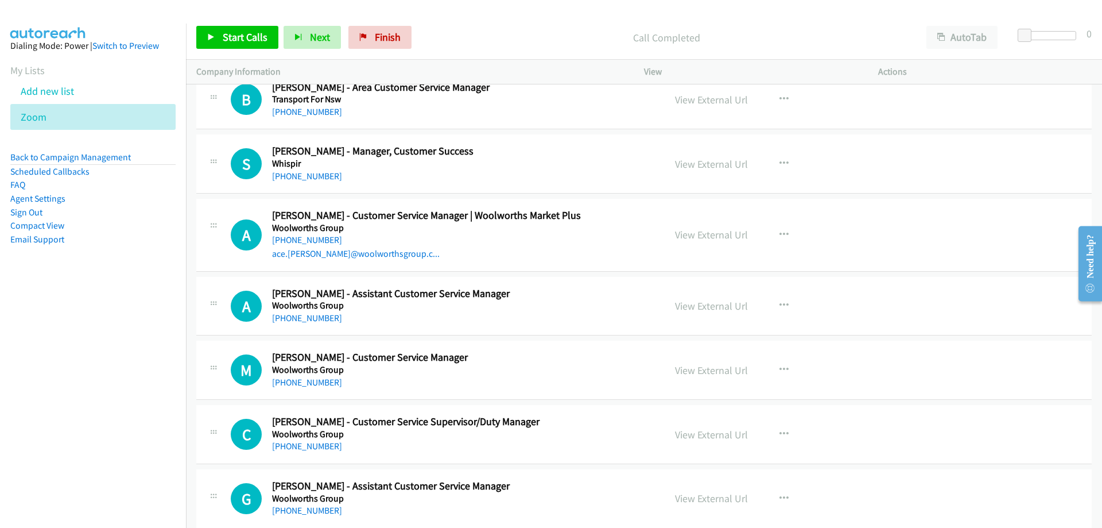
scroll to position [13439, 0]
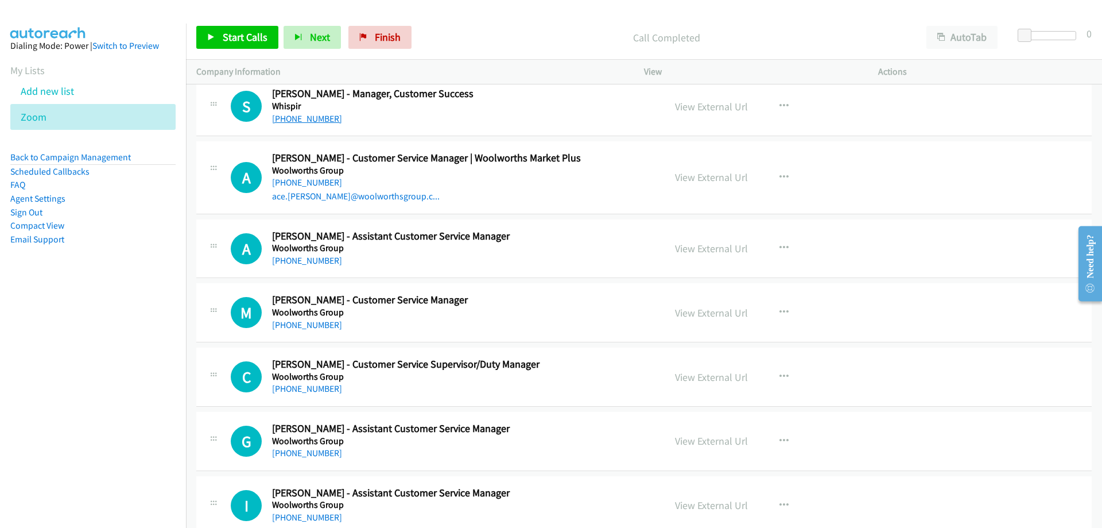
click at [297, 115] on link "[PHONE_NUMBER]" at bounding box center [307, 118] width 70 height 11
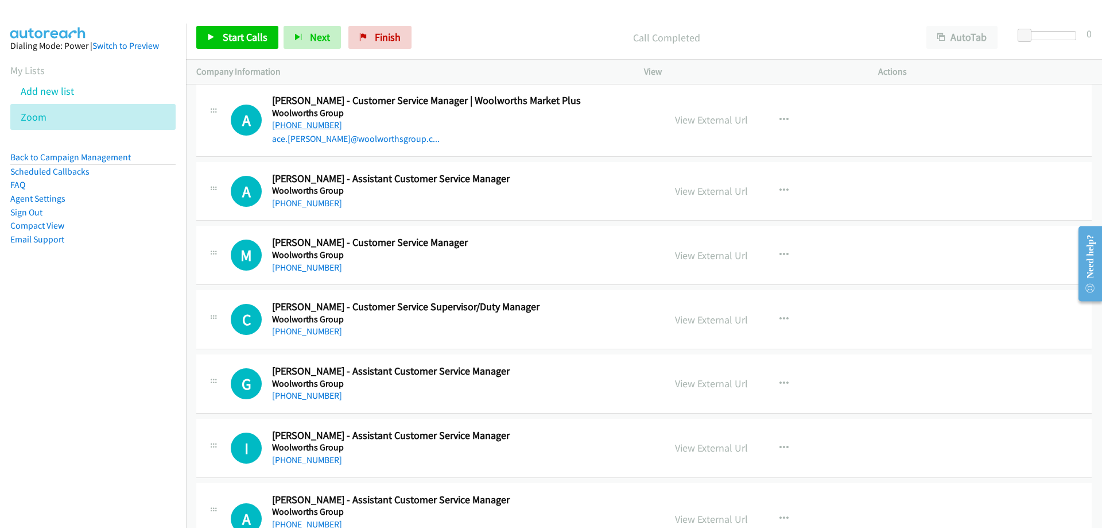
click at [310, 125] on link "[PHONE_NUMBER]" at bounding box center [307, 124] width 70 height 11
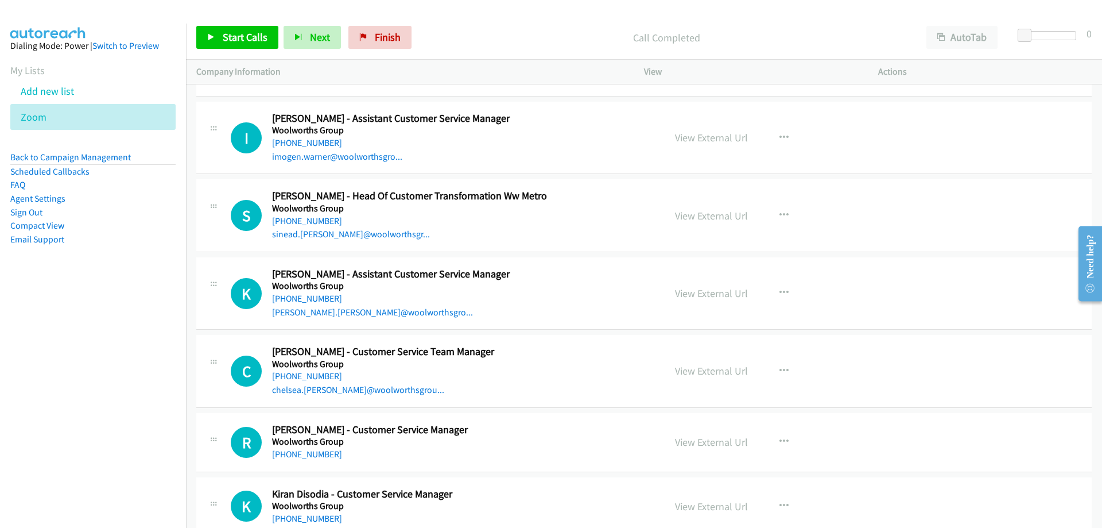
scroll to position [14990, 0]
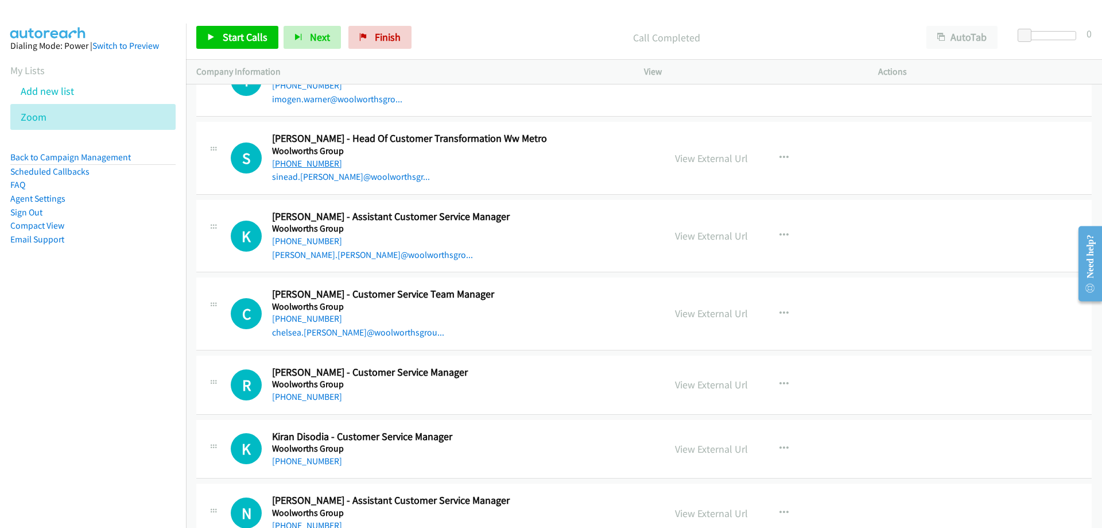
click at [297, 158] on link "[PHONE_NUMBER]" at bounding box center [307, 163] width 70 height 11
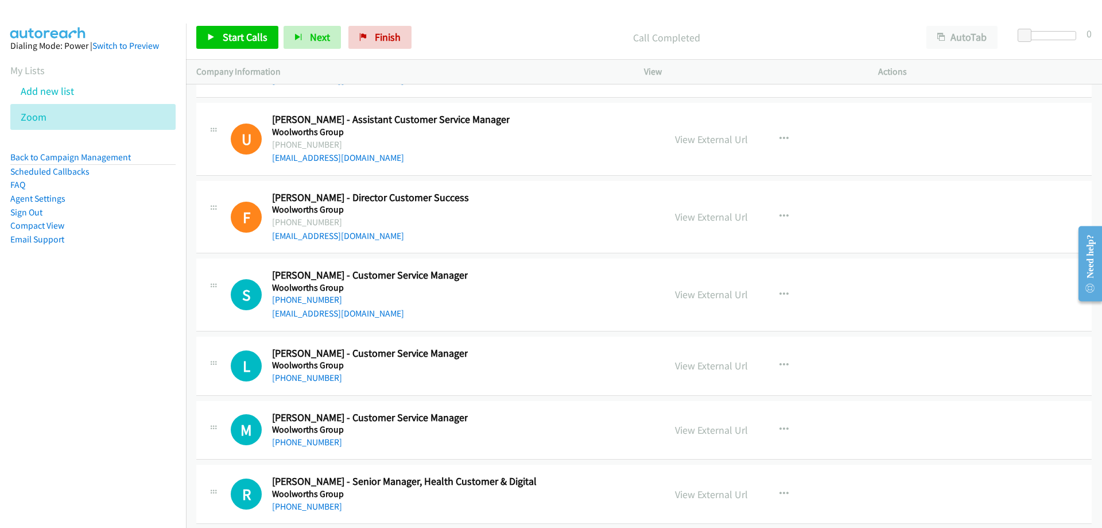
scroll to position [17032, 0]
